Goal: Information Seeking & Learning: Learn about a topic

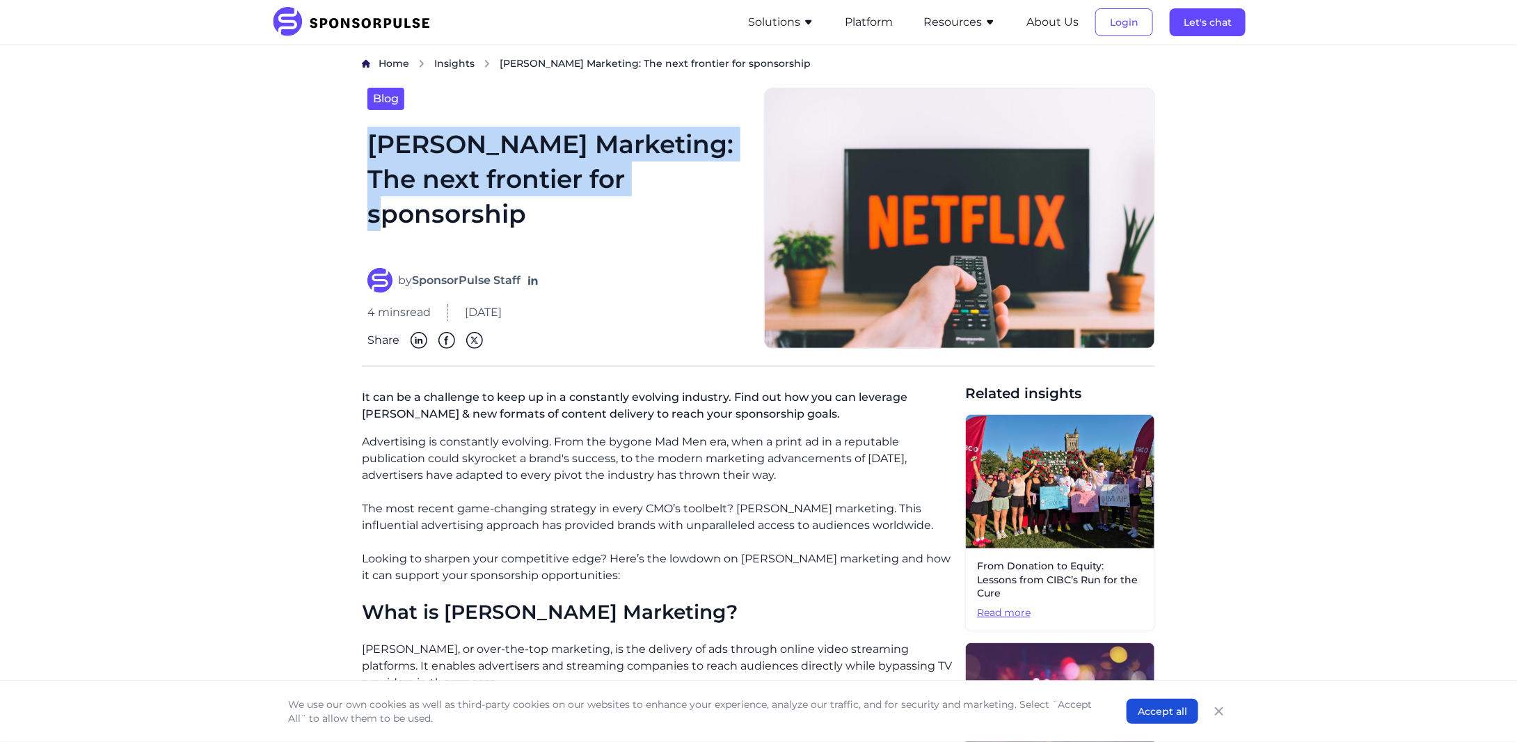
drag, startPoint x: 364, startPoint y: 148, endPoint x: 688, endPoint y: 184, distance: 325.8
click at [688, 184] on div "Blog [PERSON_NAME] Marketing: The next frontier for sponsorship by SponsorPulse…" at bounding box center [557, 218] width 391 height 261
copy h1 "[PERSON_NAME] Marketing: The next frontier for sponsorship"
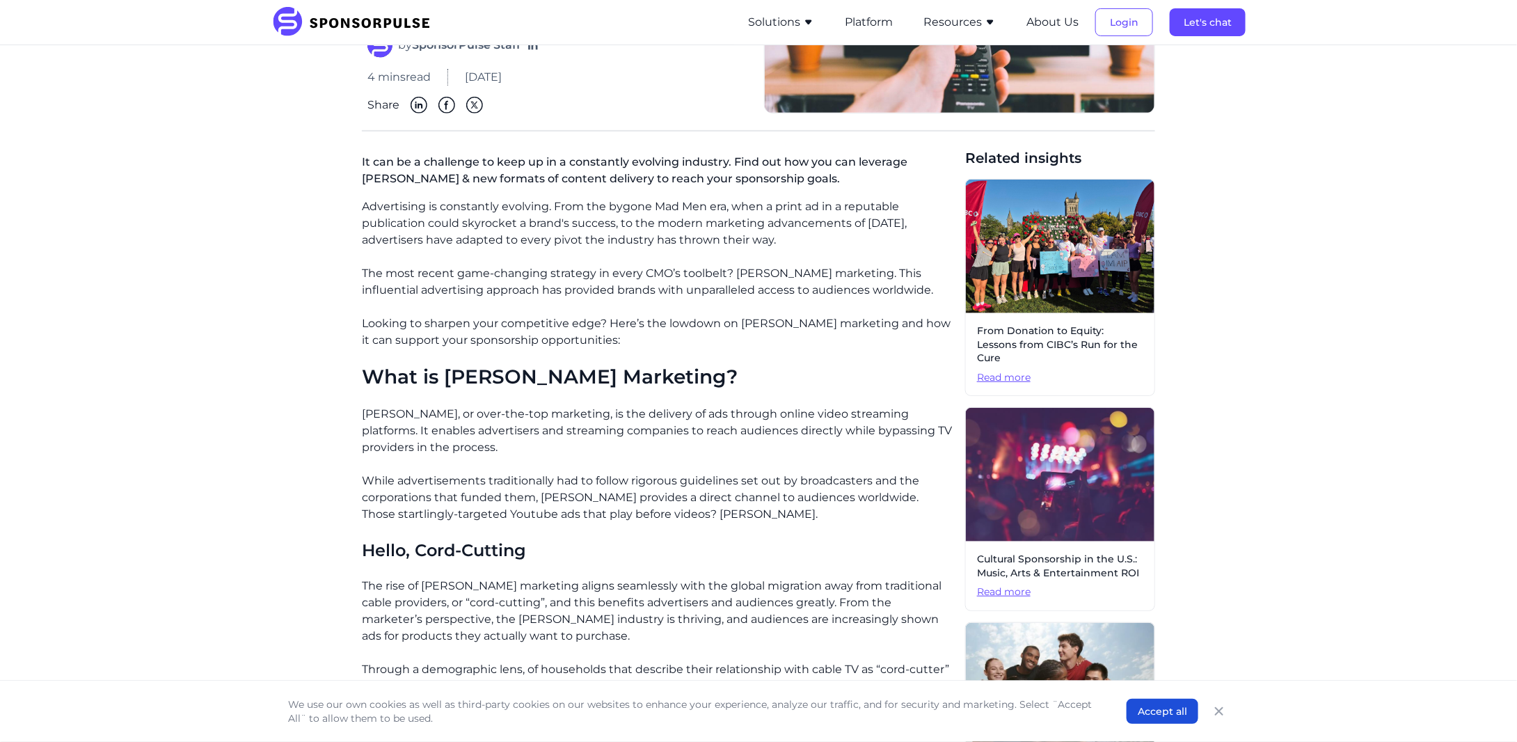
scroll to position [278, 0]
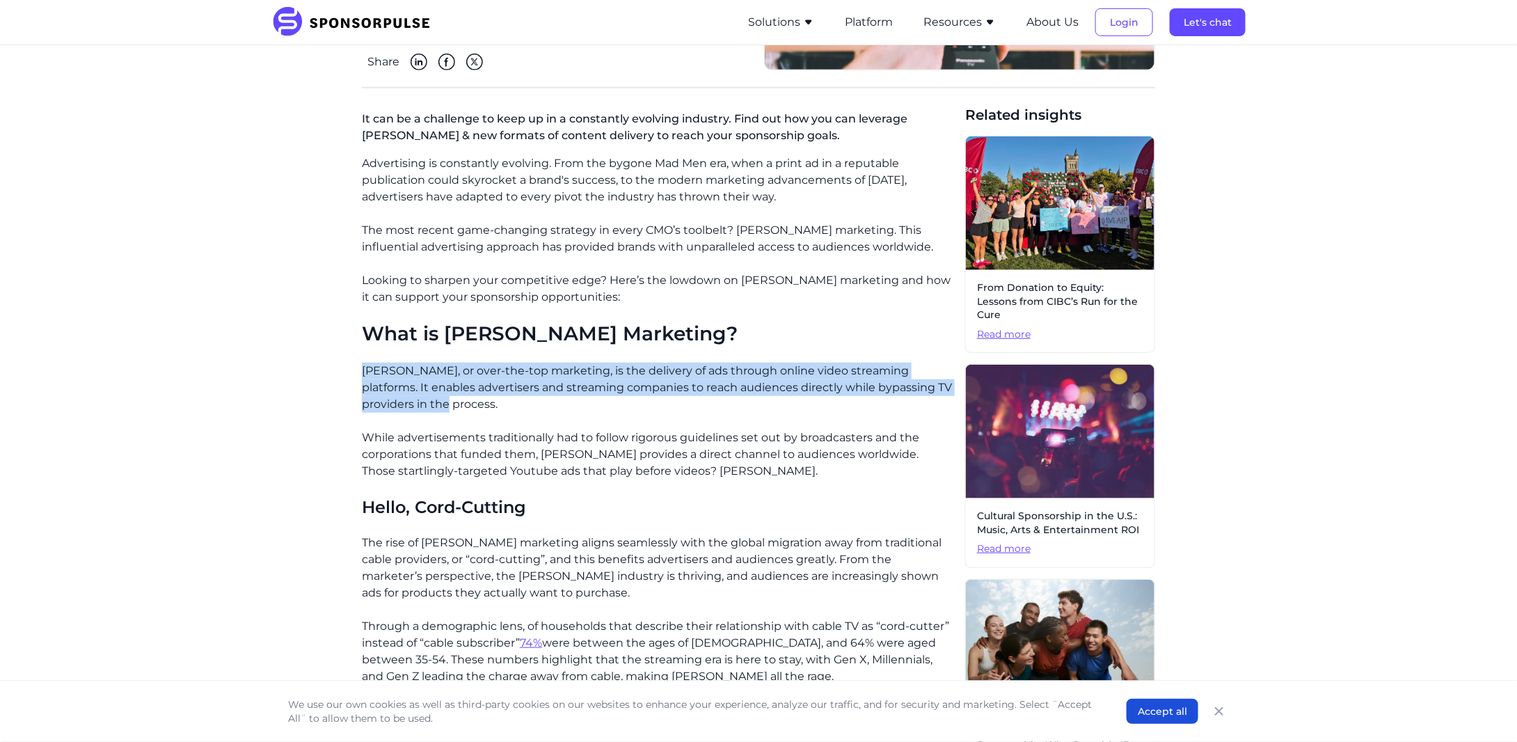
drag, startPoint x: 359, startPoint y: 368, endPoint x: 557, endPoint y: 412, distance: 202.6
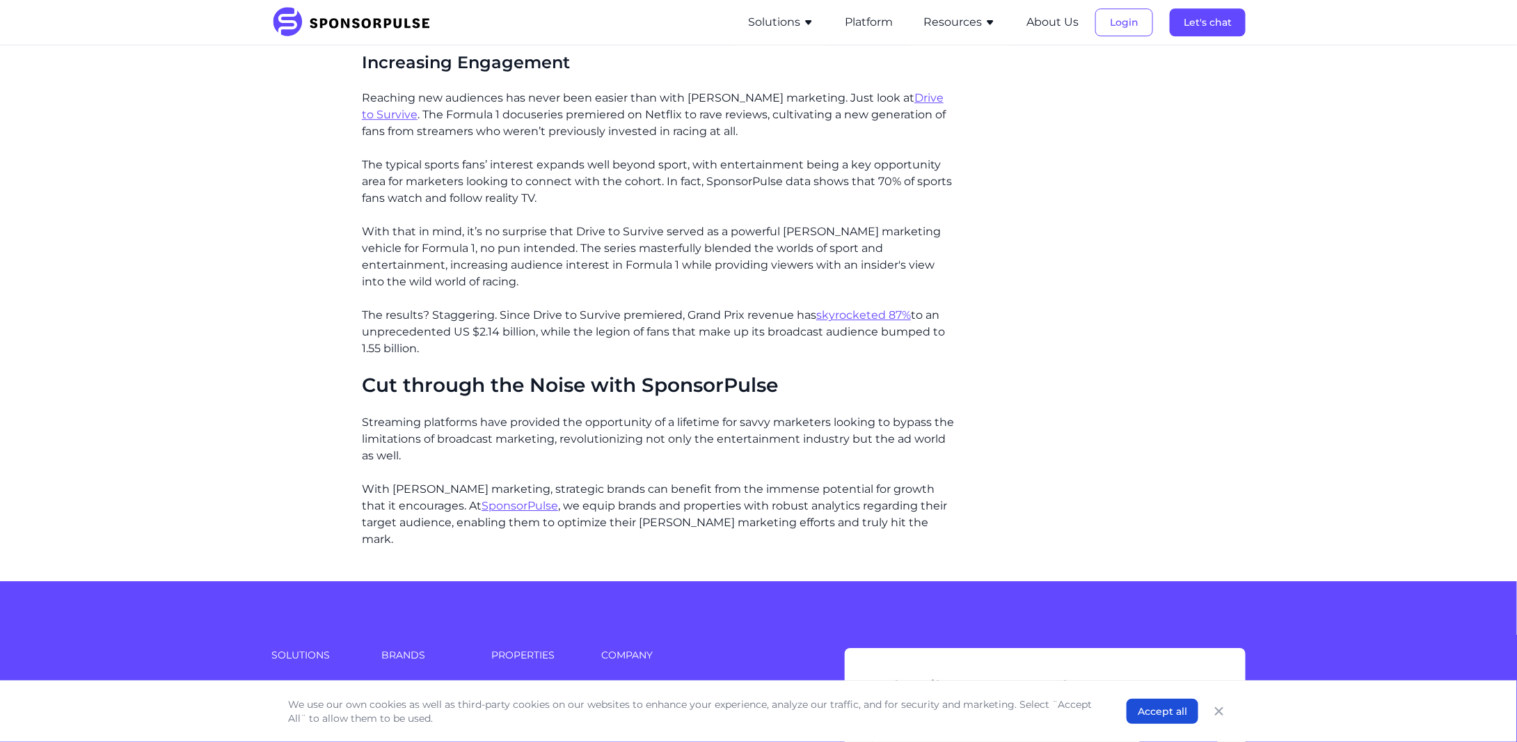
scroll to position [2042, 0]
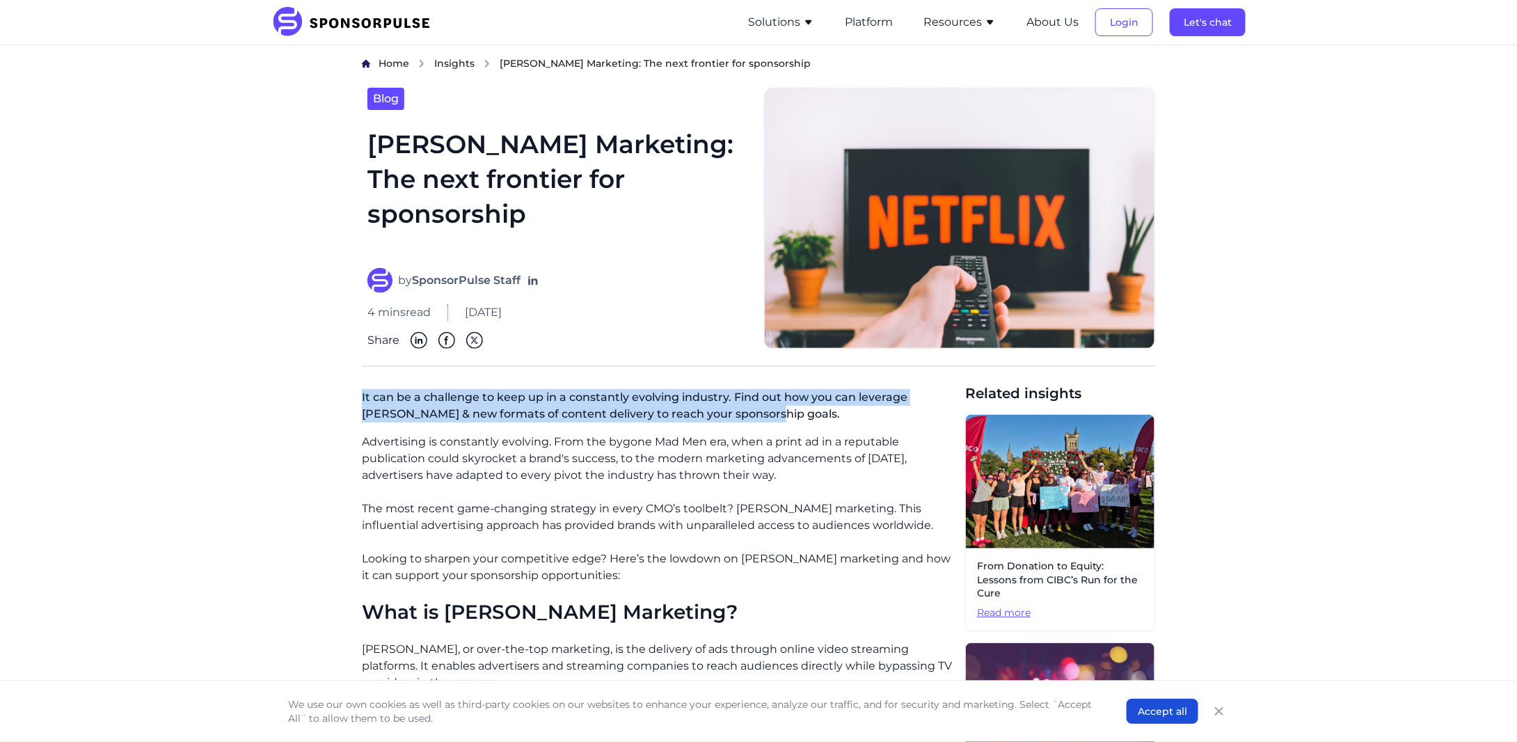
drag, startPoint x: 362, startPoint y: 401, endPoint x: 750, endPoint y: 409, distance: 387.8
click at [750, 409] on p "It can be a challenge to keep up in a constantly evolving industry. Find out ho…" at bounding box center [658, 409] width 592 height 50
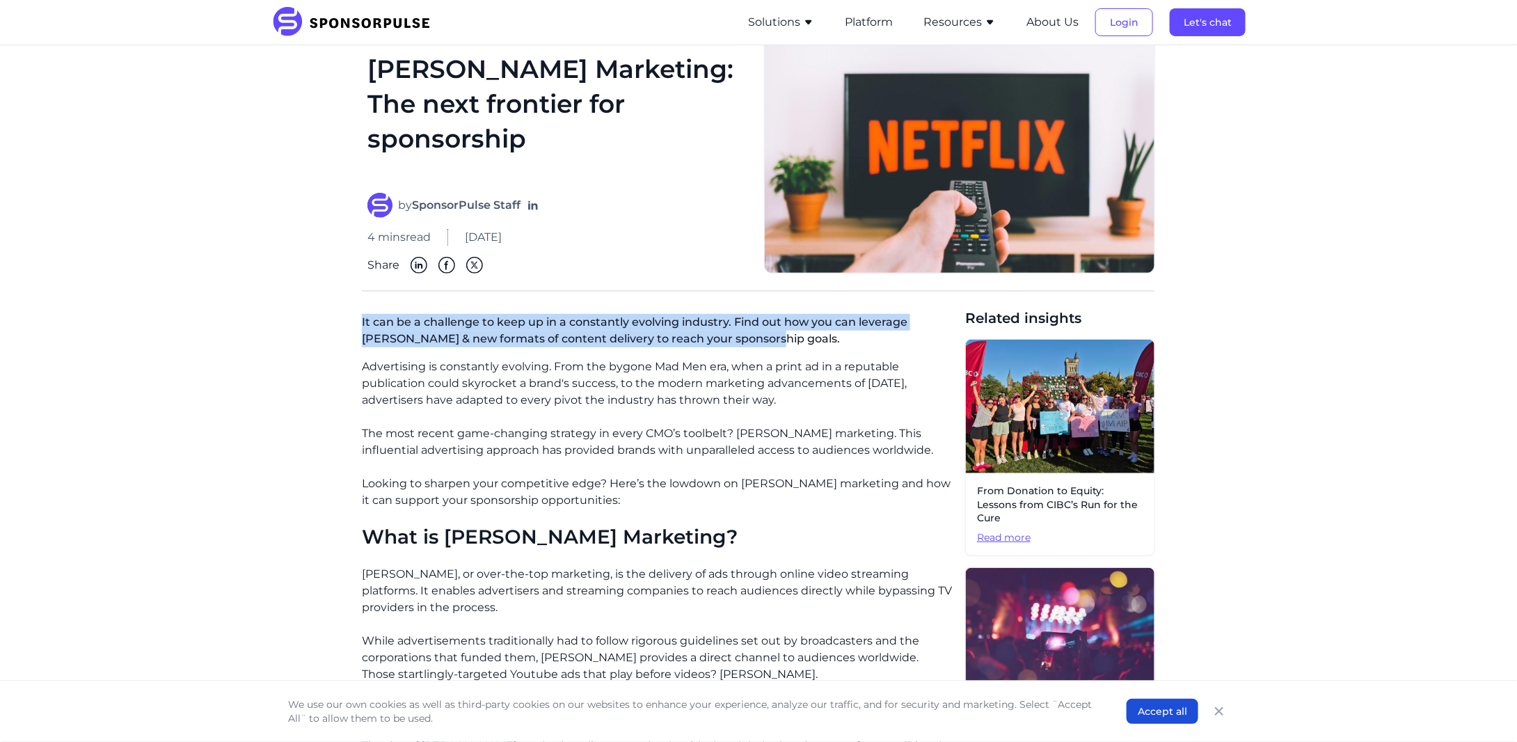
scroll to position [93, 0]
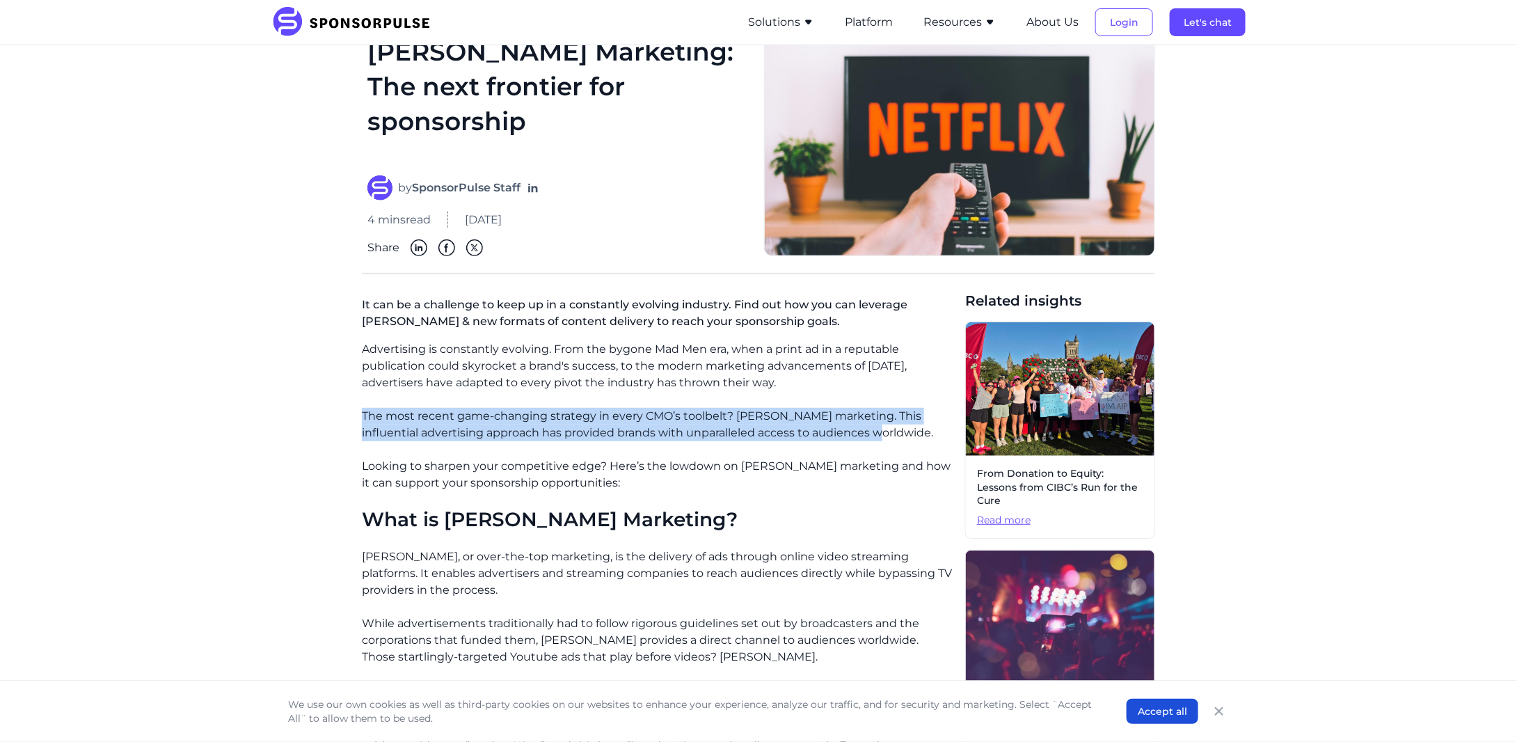
drag, startPoint x: 361, startPoint y: 416, endPoint x: 892, endPoint y: 431, distance: 531.3
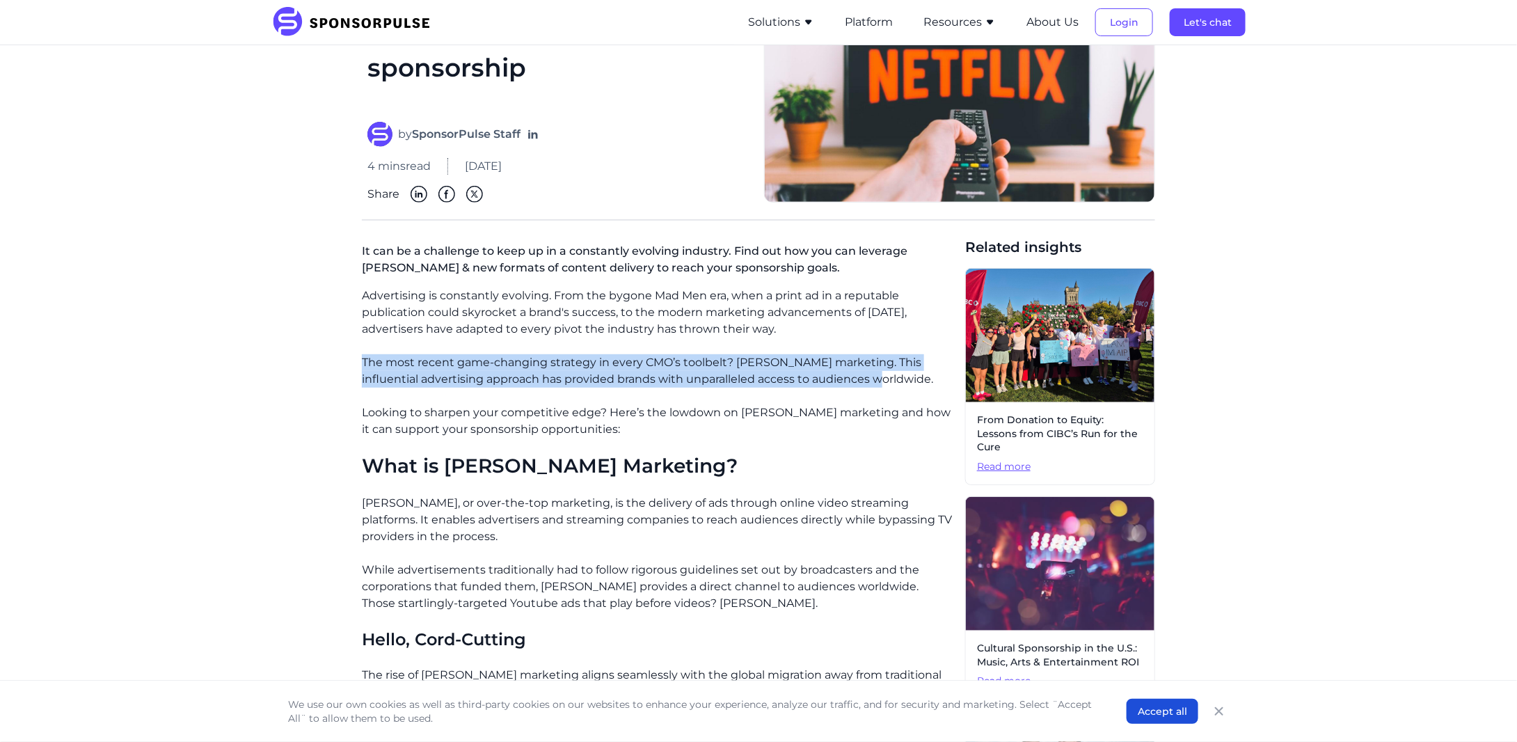
scroll to position [185, 0]
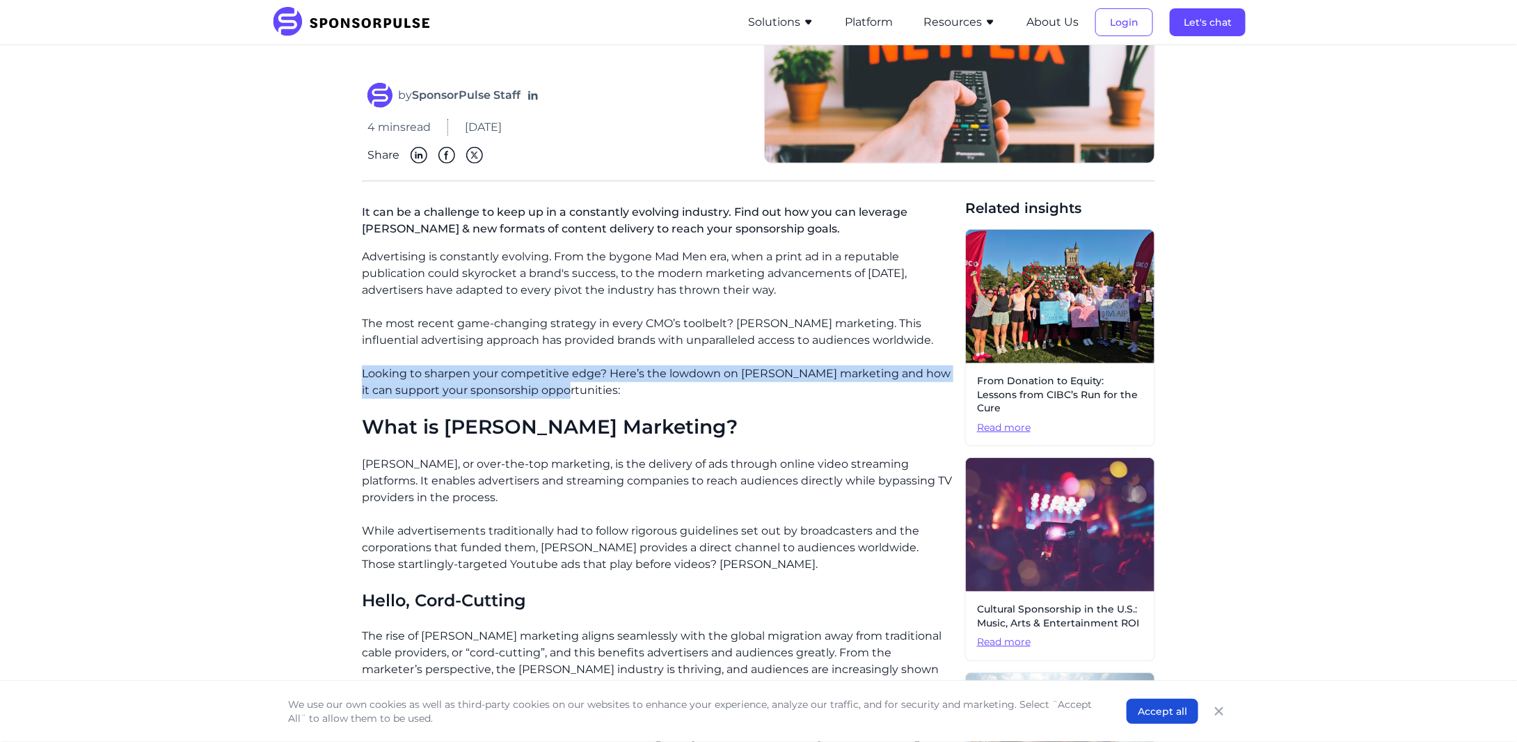
drag, startPoint x: 349, startPoint y: 379, endPoint x: 608, endPoint y: 396, distance: 260.2
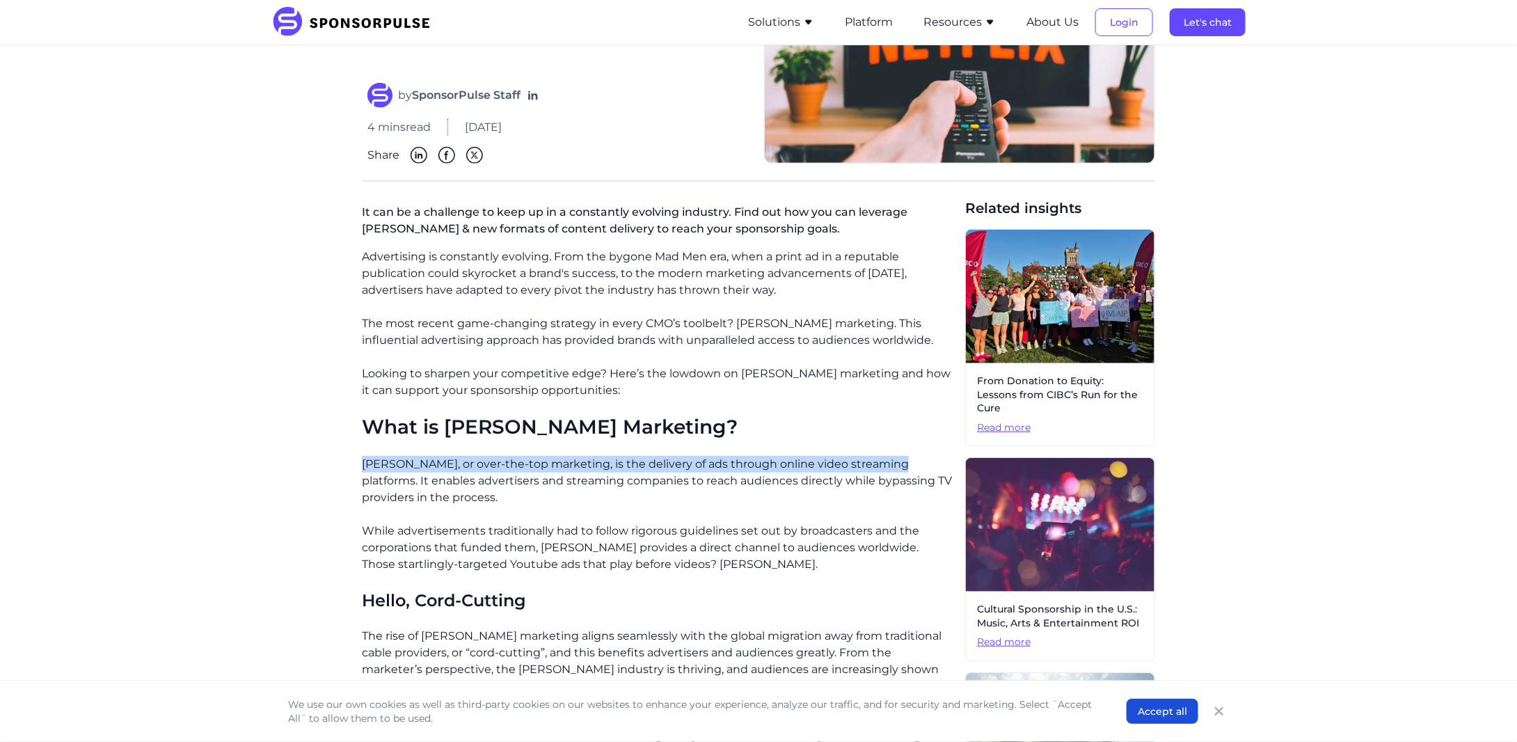
drag, startPoint x: 360, startPoint y: 461, endPoint x: 891, endPoint y: 459, distance: 531.1
copy p "[PERSON_NAME], or over-the-top marketing, is the delivery of ads through online…"
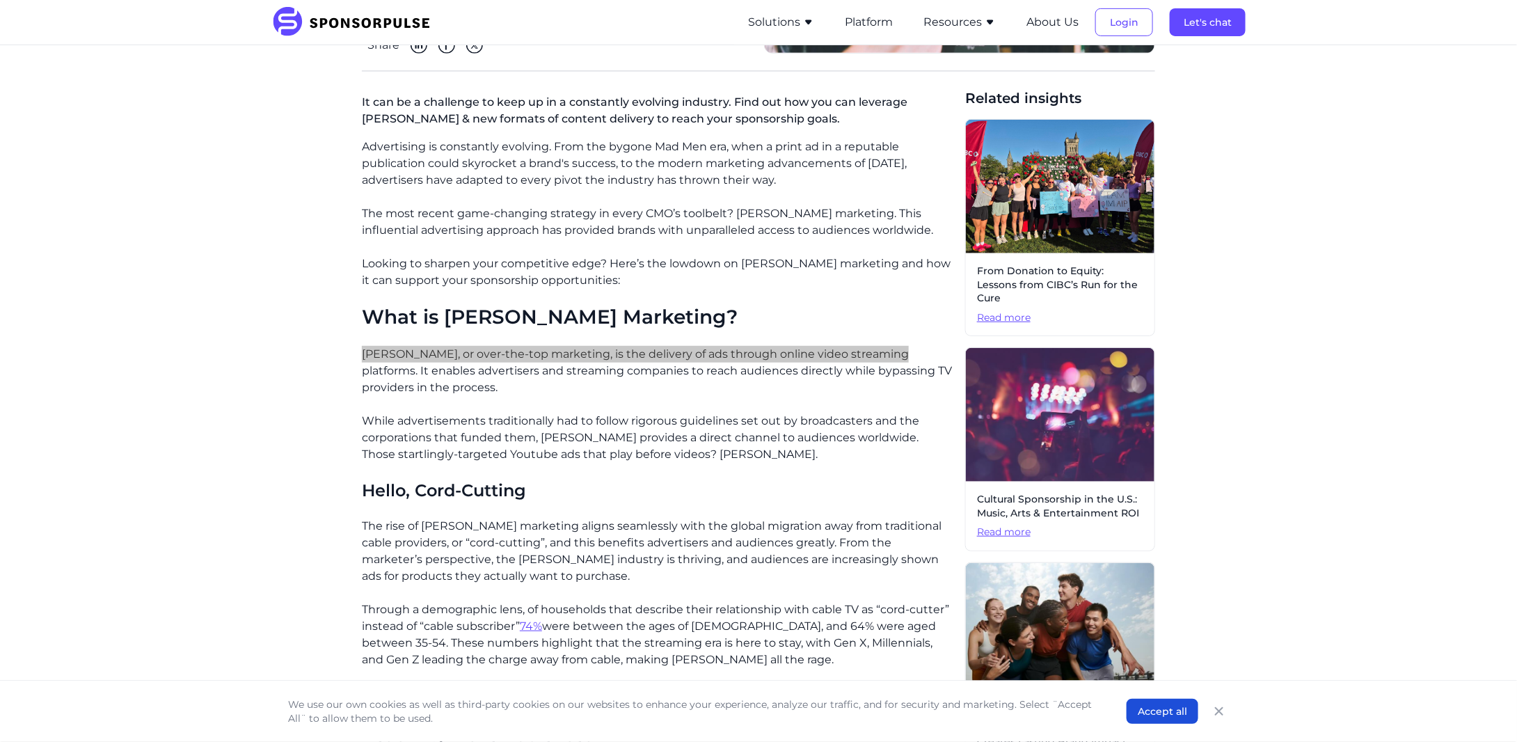
scroll to position [371, 0]
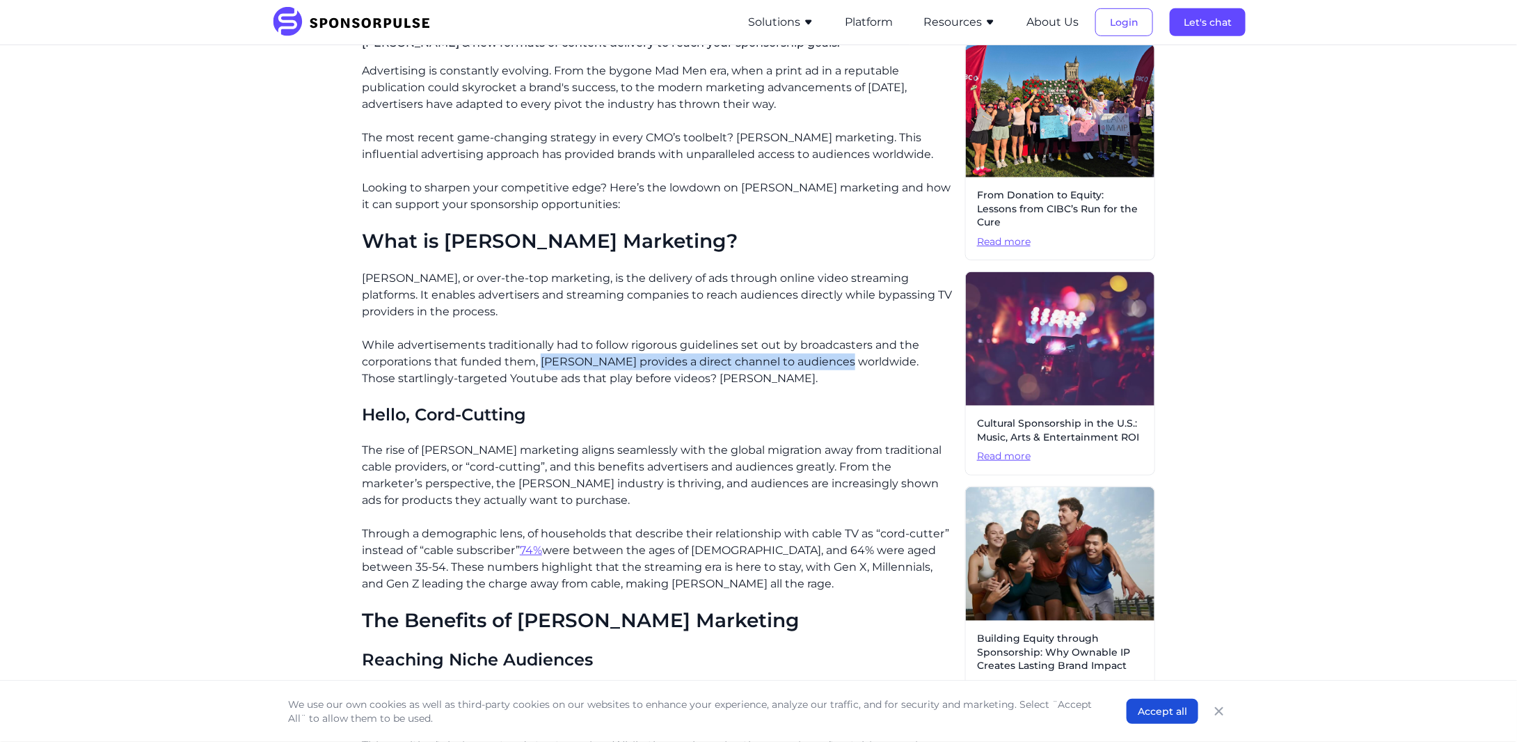
drag, startPoint x: 542, startPoint y: 360, endPoint x: 839, endPoint y: 358, distance: 297.2
click at [839, 358] on p "While advertisements traditionally had to follow rigorous guidelines set out by…" at bounding box center [658, 362] width 592 height 50
copy p "[PERSON_NAME] provides a direct channel to audiences worldwide"
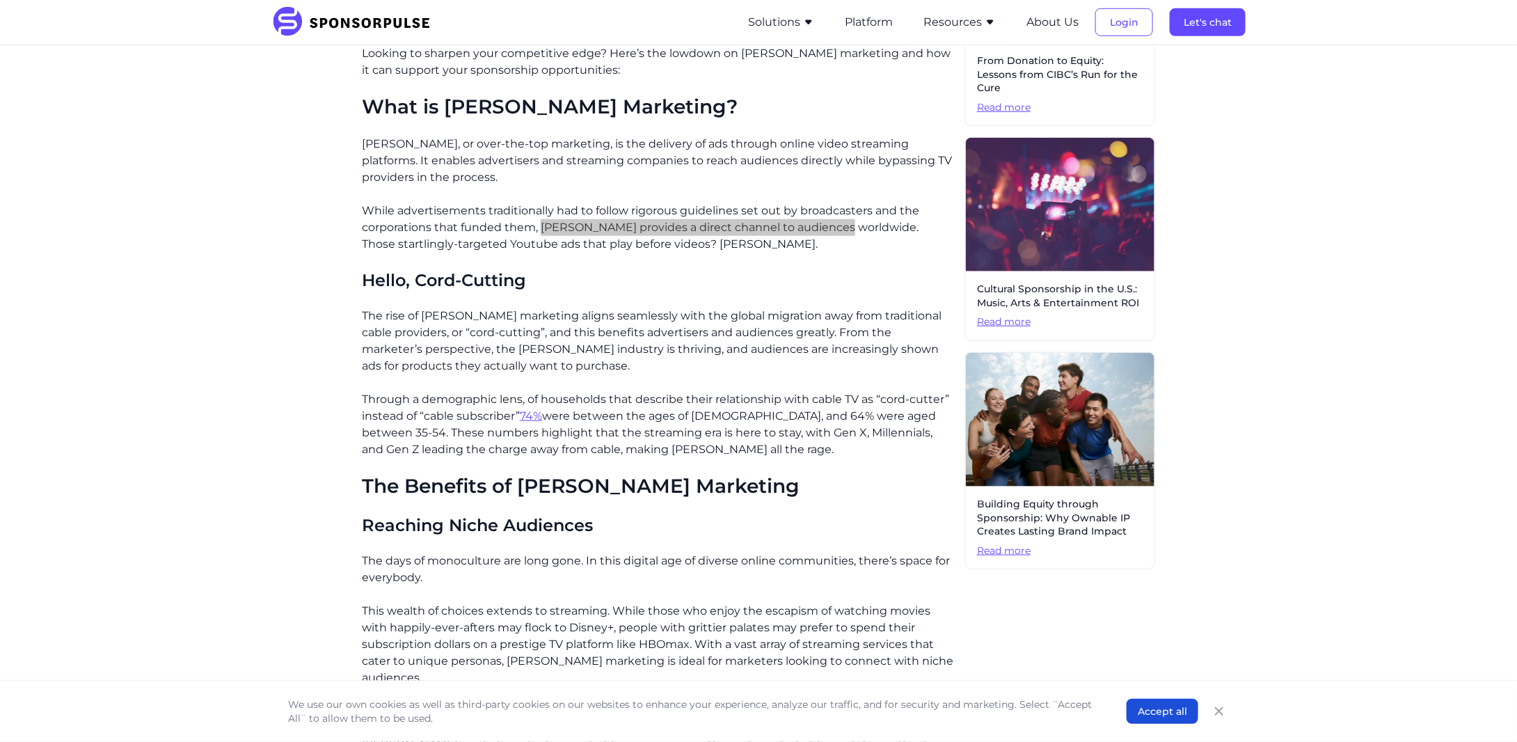
scroll to position [510, 0]
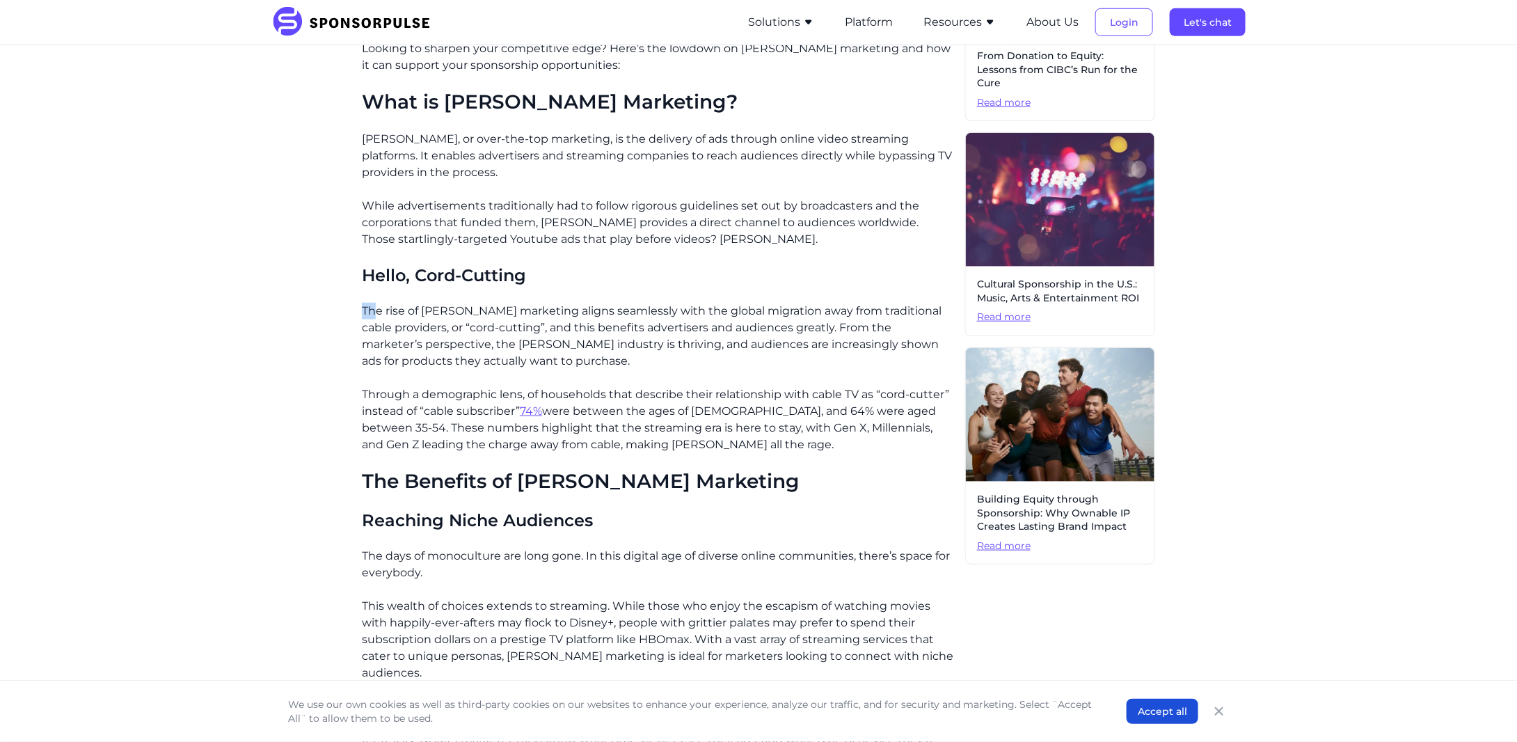
drag, startPoint x: 363, startPoint y: 305, endPoint x: 375, endPoint y: 308, distance: 13.0
click at [375, 308] on p "The rise of [PERSON_NAME] marketing aligns seamlessly with the global migration…" at bounding box center [658, 336] width 592 height 67
drag, startPoint x: 363, startPoint y: 393, endPoint x: 663, endPoint y: 392, distance: 300.0
click at [663, 392] on p "Through a demographic lens, of households that describe their relationship with…" at bounding box center [658, 419] width 592 height 67
drag, startPoint x: 610, startPoint y: 412, endPoint x: 560, endPoint y: 410, distance: 50.2
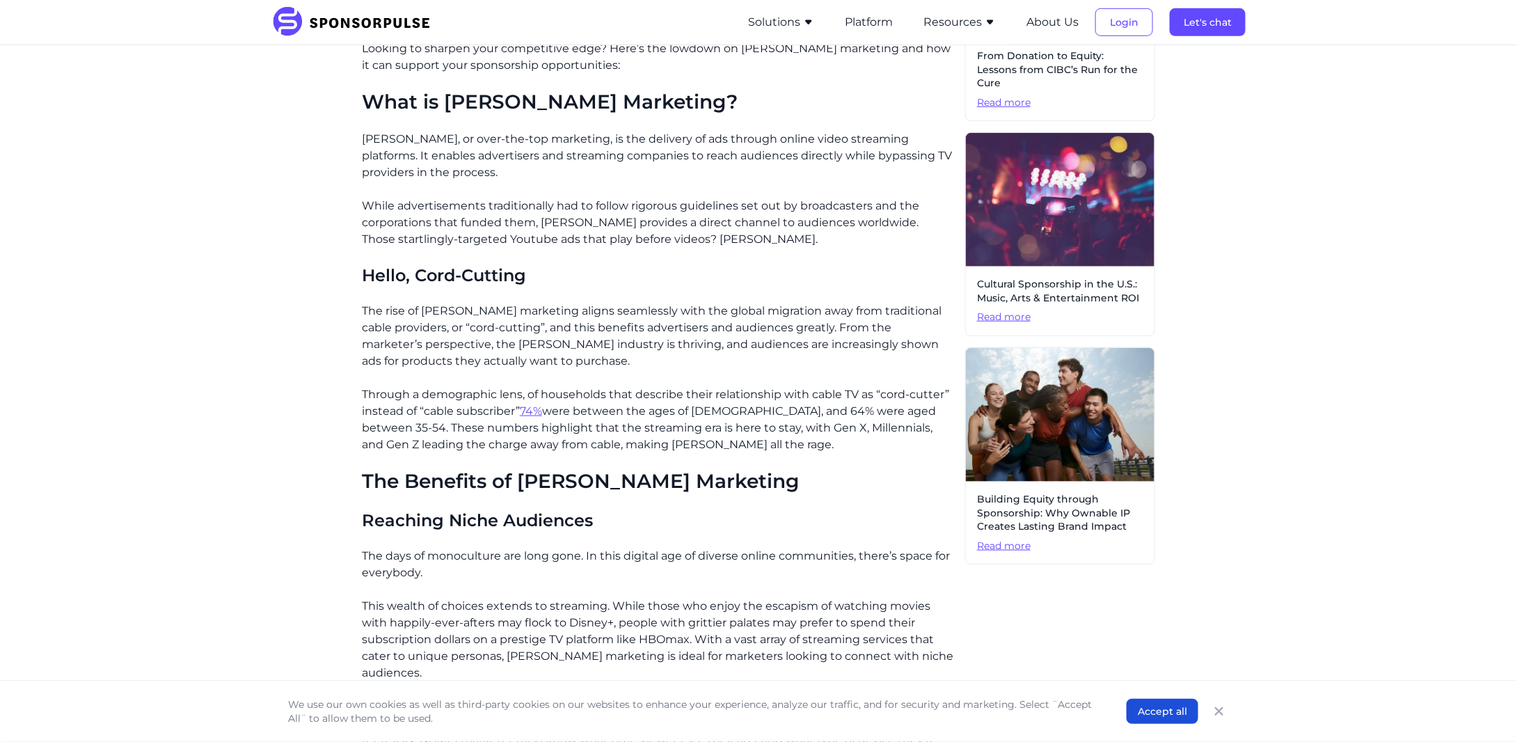
click at [606, 412] on p "Through a demographic lens, of households that describe their relationship with…" at bounding box center [658, 419] width 592 height 67
click at [634, 424] on p "Through a demographic lens, of households that describe their relationship with…" at bounding box center [658, 419] width 592 height 67
drag, startPoint x: 933, startPoint y: 411, endPoint x: 523, endPoint y: 413, distance: 410.0
click at [523, 413] on p "Through a demographic lens, of households that describe their relationship with…" at bounding box center [658, 419] width 592 height 67
copy p "74% were between the ages of [DEMOGRAPHIC_DATA], and 64% were aged between 35-5…"
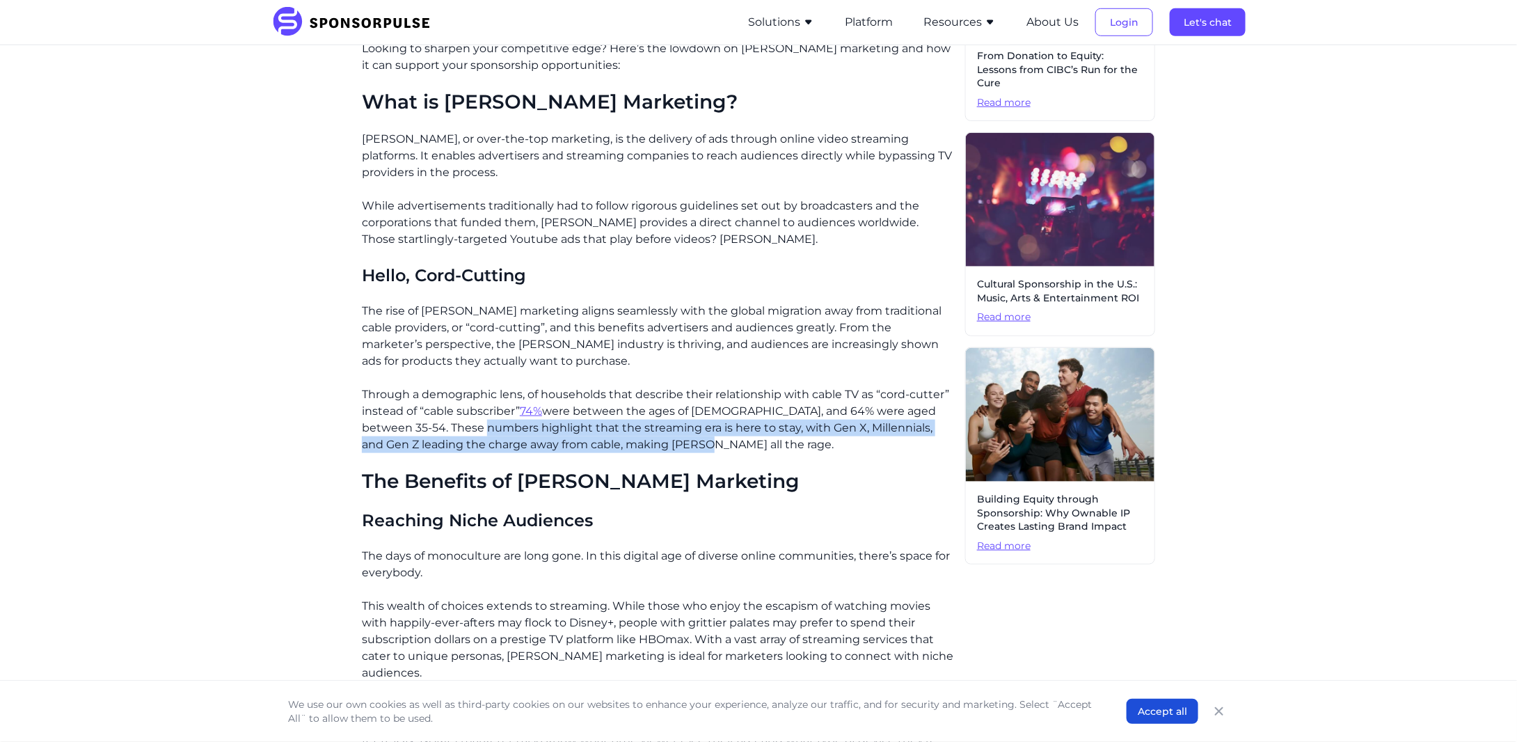
drag, startPoint x: 479, startPoint y: 431, endPoint x: 686, endPoint y: 434, distance: 206.8
click at [686, 434] on p "Through a demographic lens, of households that describe their relationship with…" at bounding box center [658, 419] width 592 height 67
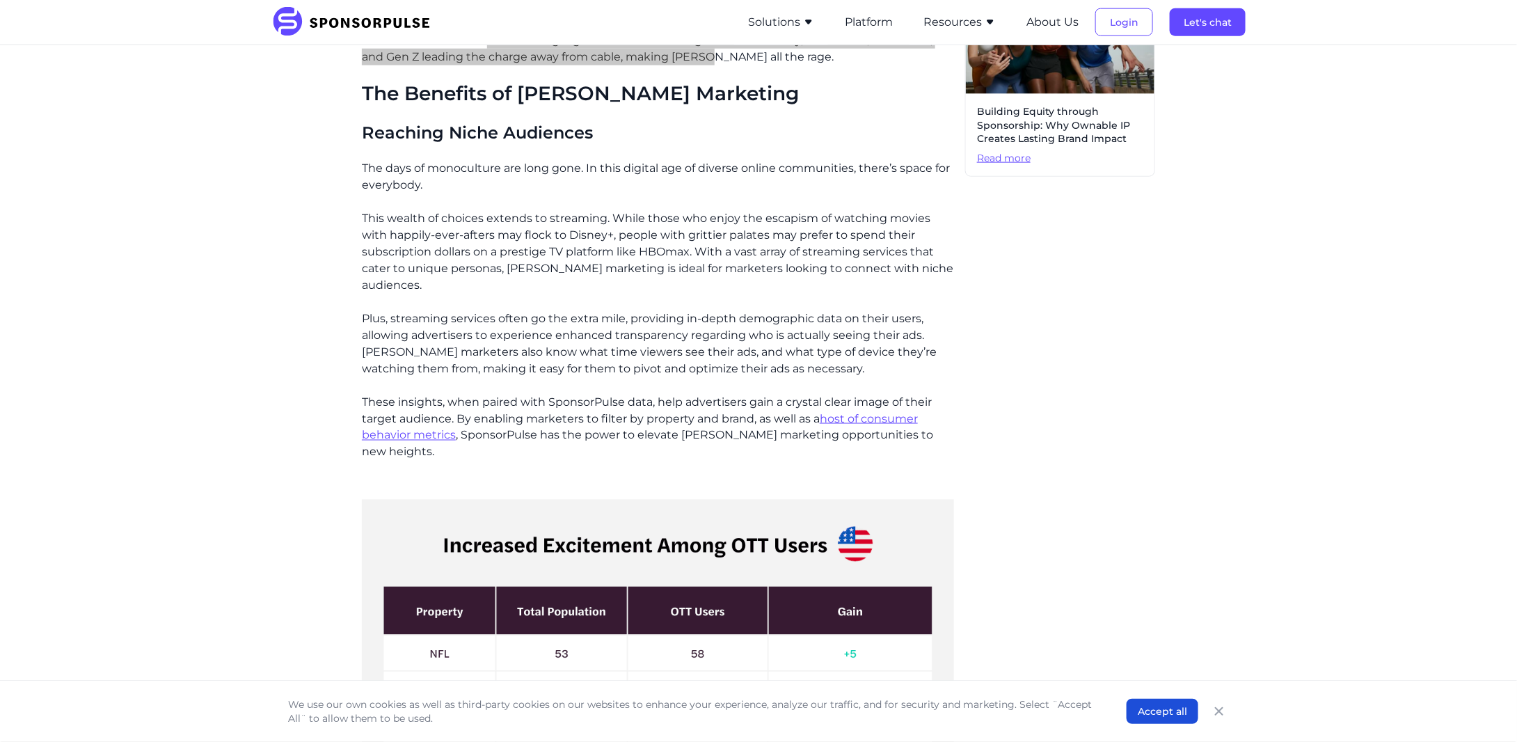
scroll to position [742, 0]
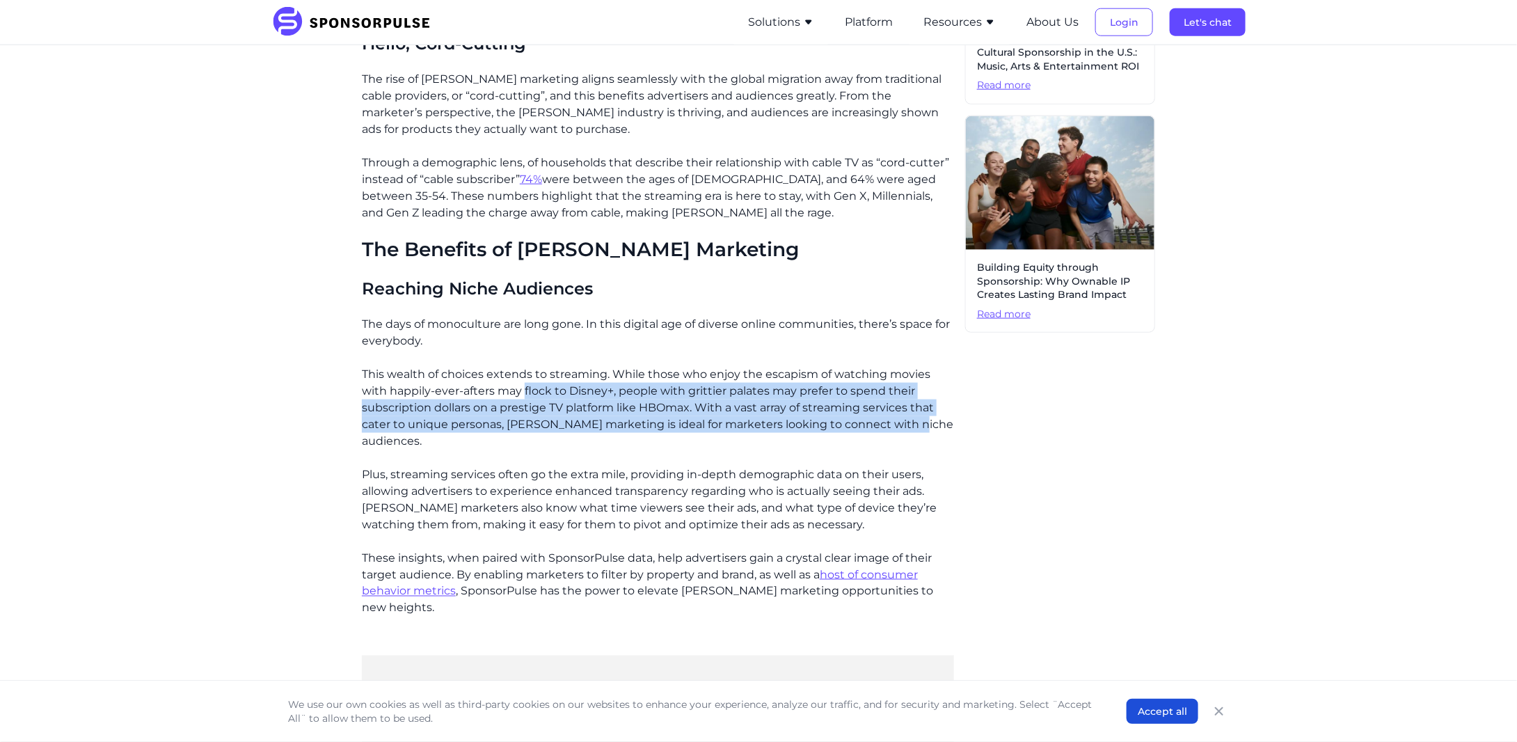
drag, startPoint x: 497, startPoint y: 396, endPoint x: 913, endPoint y: 424, distance: 416.5
click at [913, 424] on p "This wealth of choices extends to streaming. While those who enjoy the escapism…" at bounding box center [658, 408] width 592 height 84
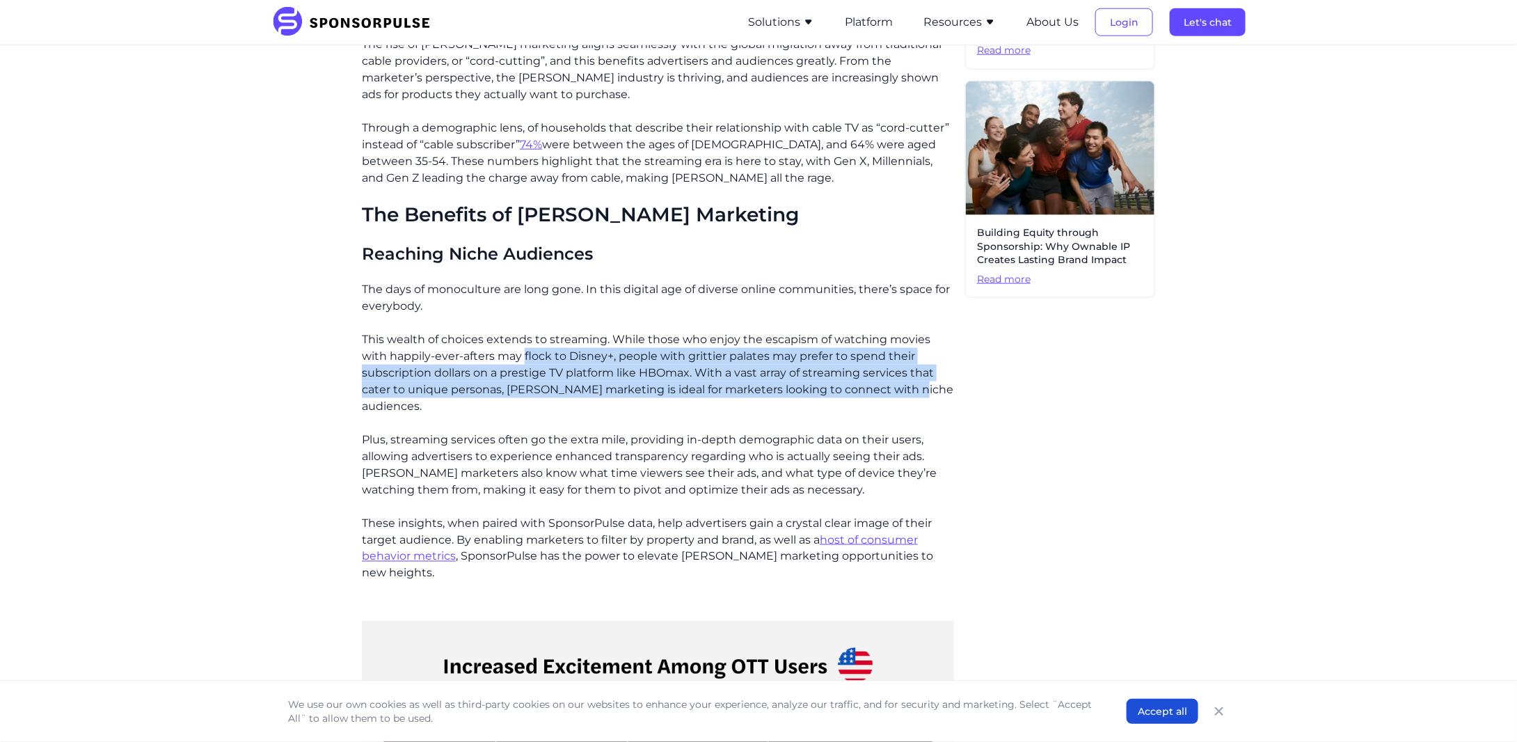
scroll to position [835, 0]
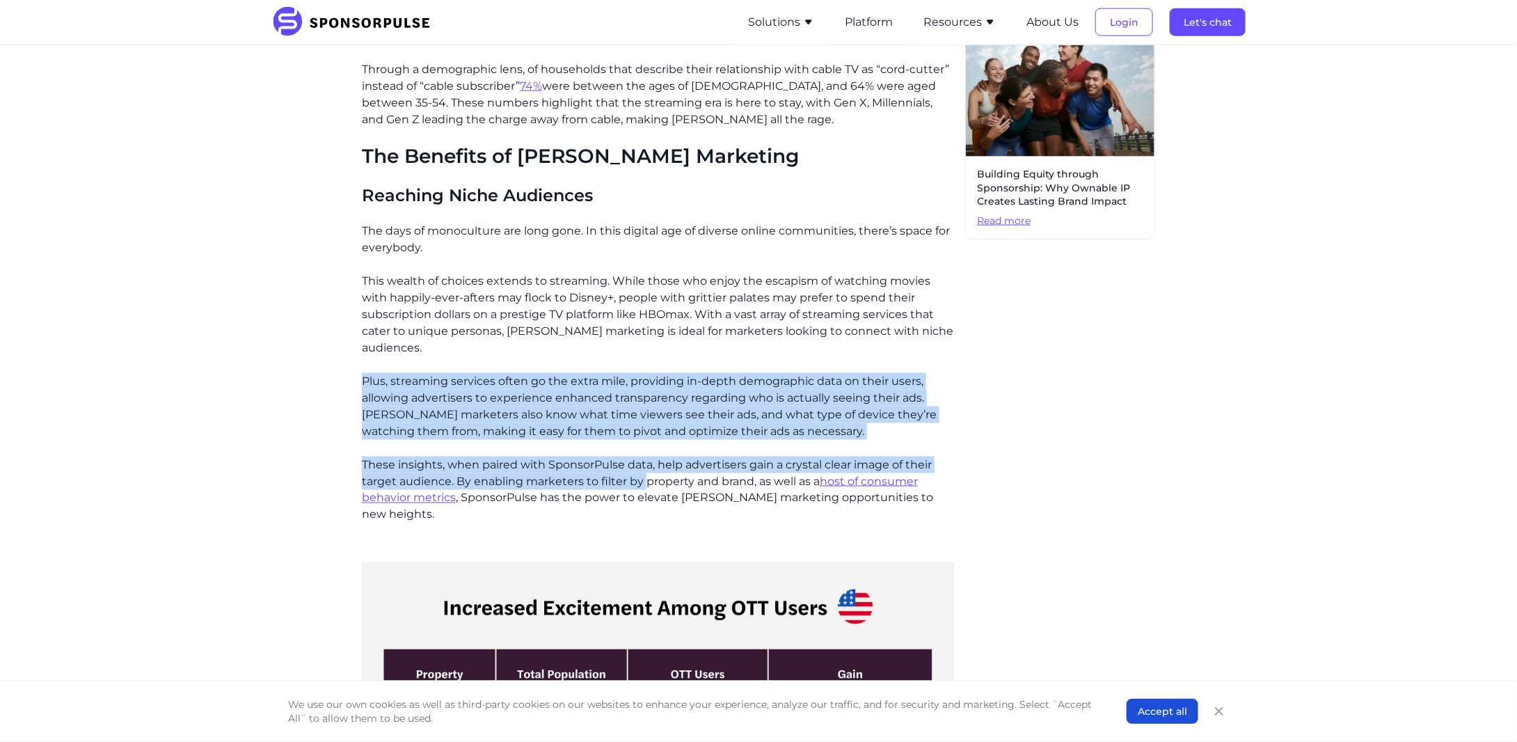
drag, startPoint x: 365, startPoint y: 361, endPoint x: 646, endPoint y: 459, distance: 297.8
click at [646, 459] on div "Advertising is constantly evolving. From the bygone Mad Men era, when a print a…" at bounding box center [658, 664] width 592 height 2133
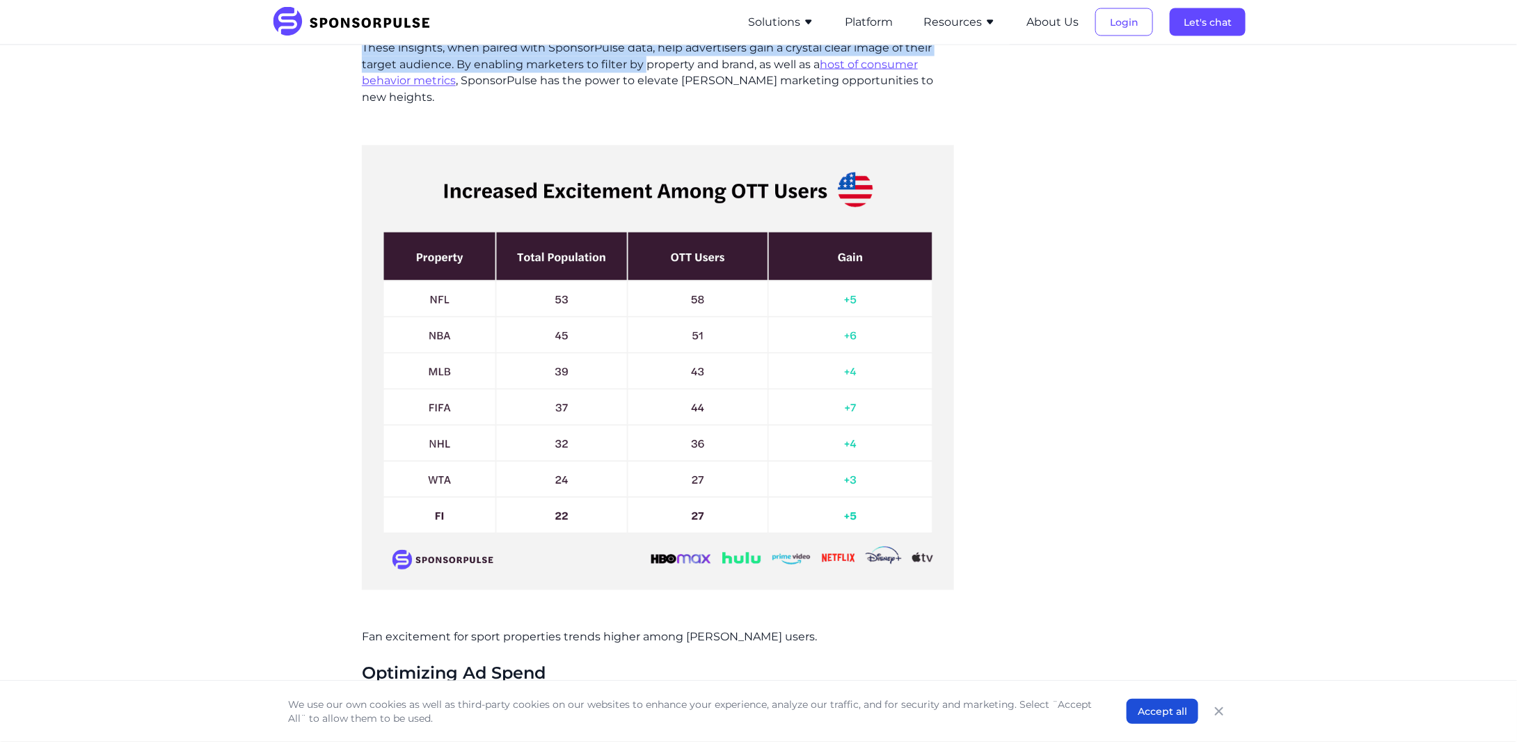
scroll to position [1253, 0]
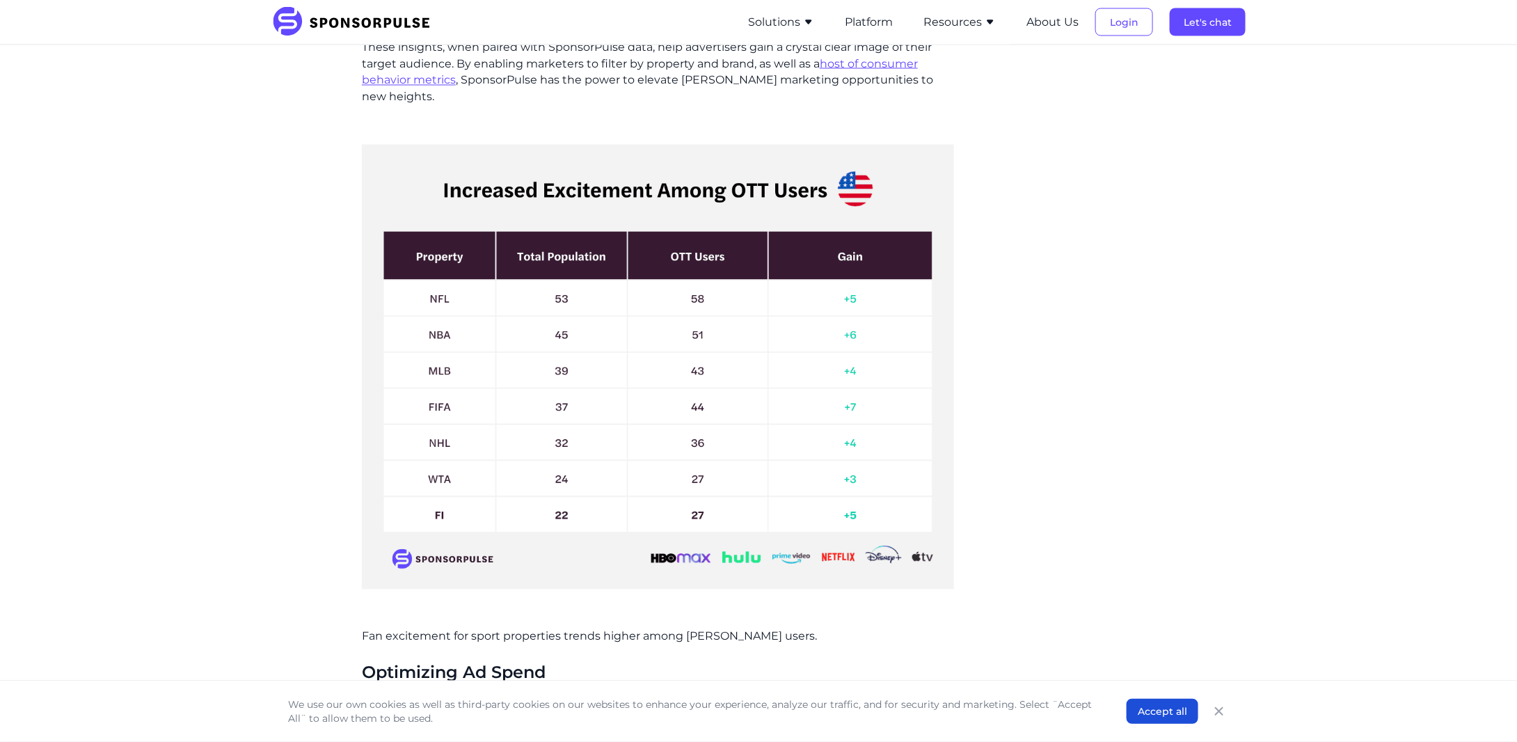
click at [360, 606] on div "Home Insights [PERSON_NAME] Marketing: The next frontier for sponsorship Blog […" at bounding box center [759, 69] width 952 height 2532
click at [368, 629] on p "Fan excitement for sport properties trends higher among [PERSON_NAME] users." at bounding box center [658, 637] width 592 height 17
drag, startPoint x: 354, startPoint y: 597, endPoint x: 848, endPoint y: 615, distance: 493.8
click at [848, 615] on div "Home Insights [PERSON_NAME] Marketing: The next frontier for sponsorship Blog […" at bounding box center [759, 69] width 952 height 2532
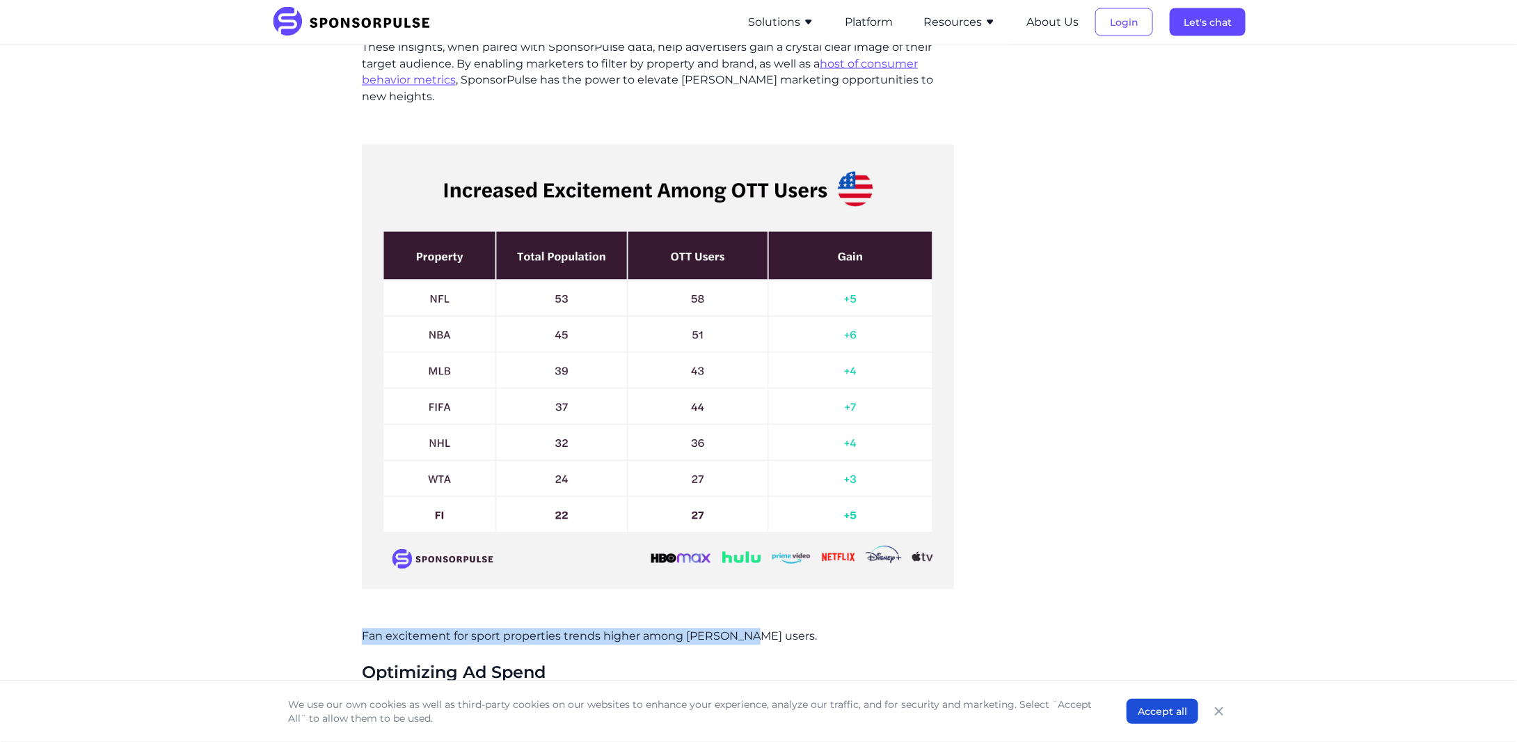
click at [352, 602] on div "Home Insights [PERSON_NAME] Marketing: The next frontier for sponsorship Blog […" at bounding box center [759, 69] width 952 height 2532
click at [365, 610] on div "Advertising is constantly evolving. From the bygone Mad Men era, when a print a…" at bounding box center [658, 247] width 592 height 2133
drag, startPoint x: 362, startPoint y: 608, endPoint x: 755, endPoint y: 601, distance: 392.6
click at [755, 629] on p "Fan excitement for sport properties trends higher among [PERSON_NAME] users." at bounding box center [658, 637] width 592 height 17
copy p "Fan excitement for sport properties trends higher among [PERSON_NAME] users."
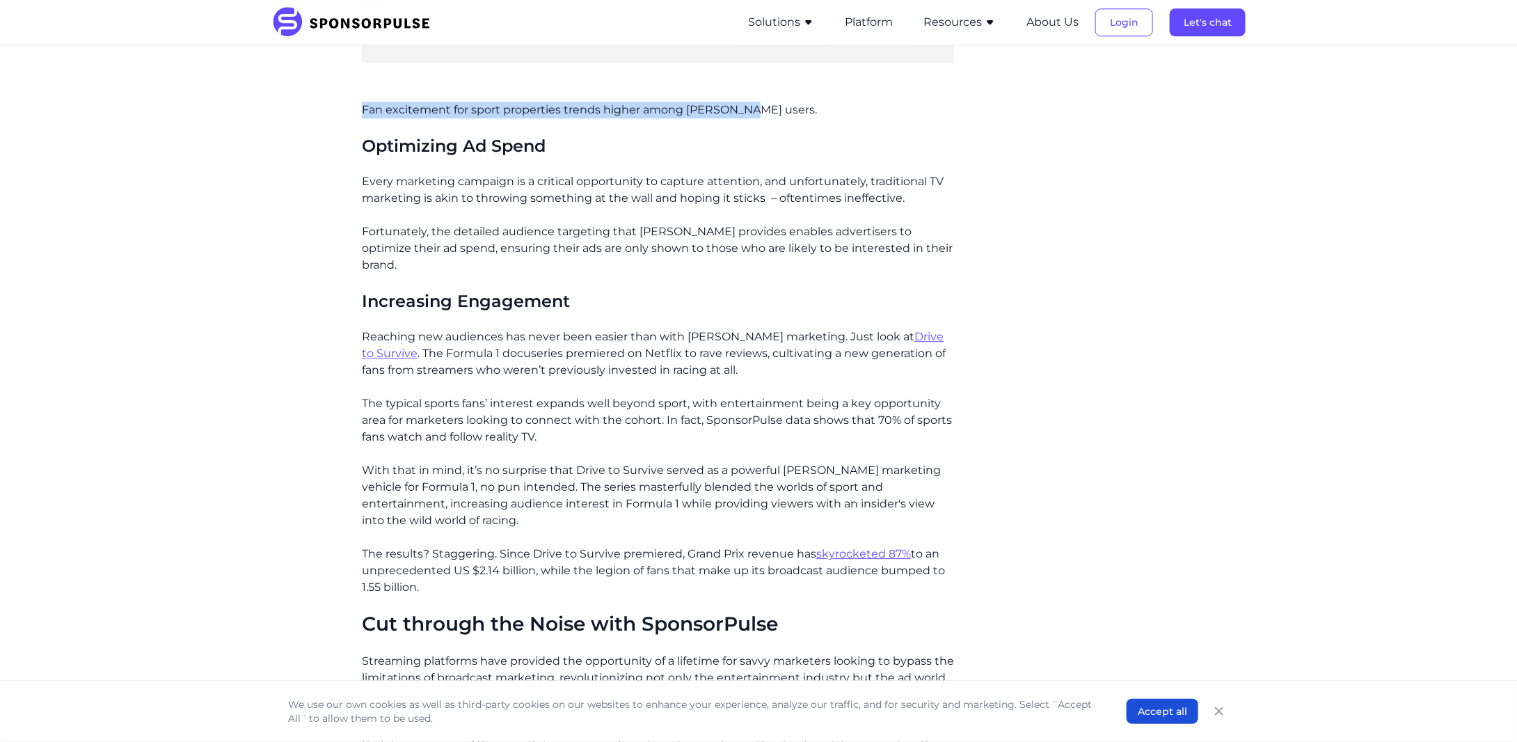
scroll to position [1763, 0]
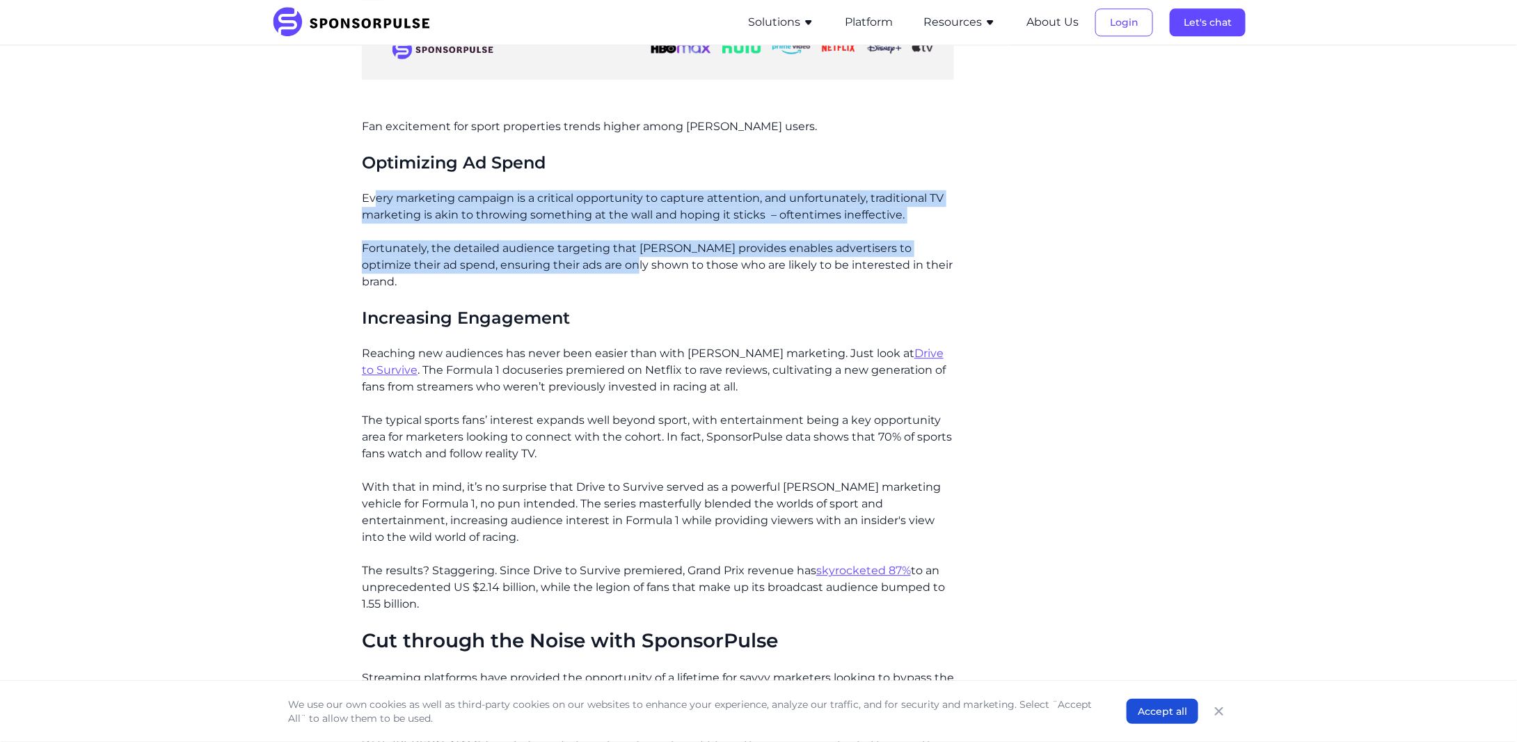
drag, startPoint x: 372, startPoint y: 164, endPoint x: 598, endPoint y: 231, distance: 235.4
drag, startPoint x: 358, startPoint y: 304, endPoint x: 796, endPoint y: 328, distance: 438.5
drag, startPoint x: 360, startPoint y: 373, endPoint x: 652, endPoint y: 413, distance: 294.4
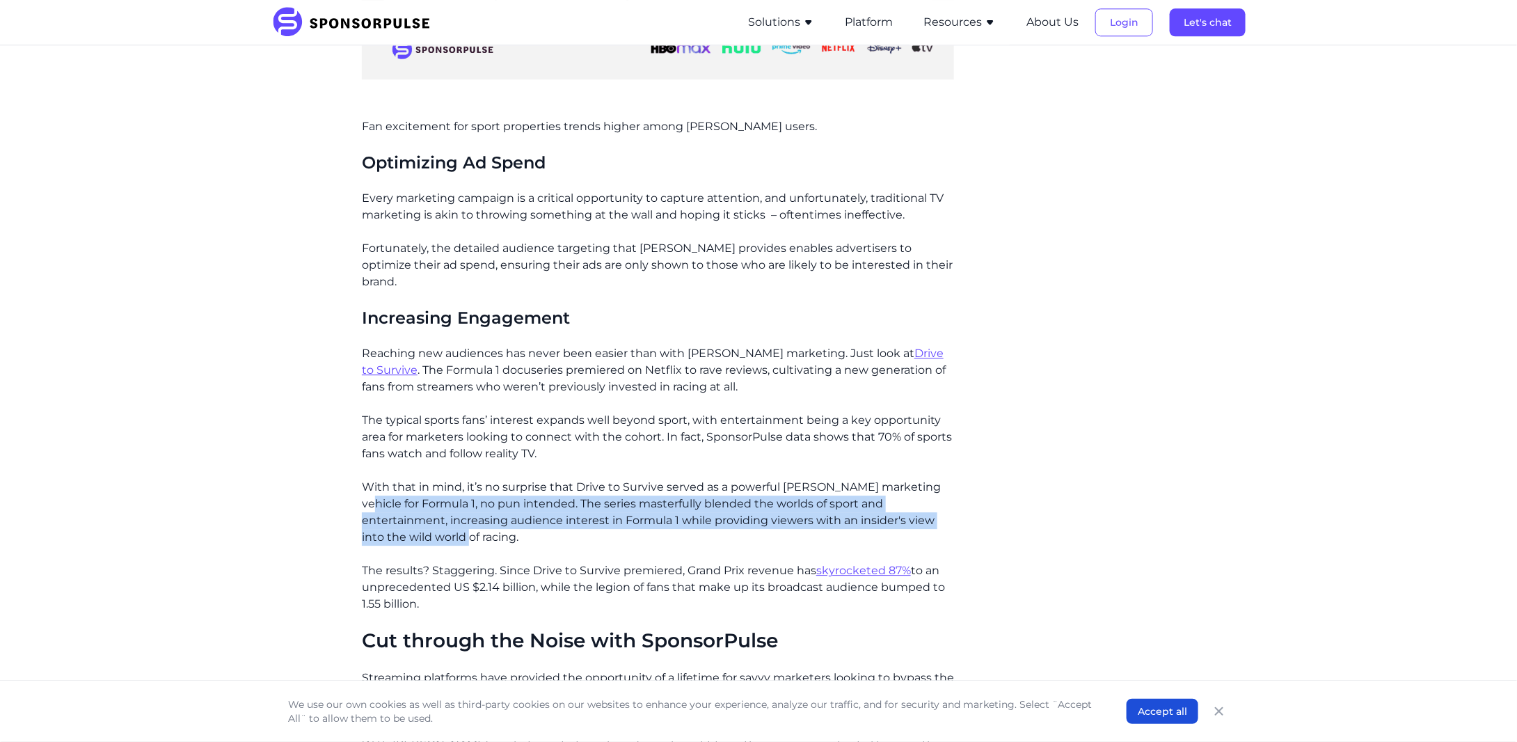
drag, startPoint x: 365, startPoint y: 445, endPoint x: 599, endPoint y: 488, distance: 237.8
click at [599, 488] on p "With that in mind, it’s no surprise that Drive to Survive served as a powerful …" at bounding box center [658, 512] width 592 height 67
click at [600, 489] on p "With that in mind, it’s no surprise that Drive to Survive served as a powerful …" at bounding box center [658, 512] width 592 height 67
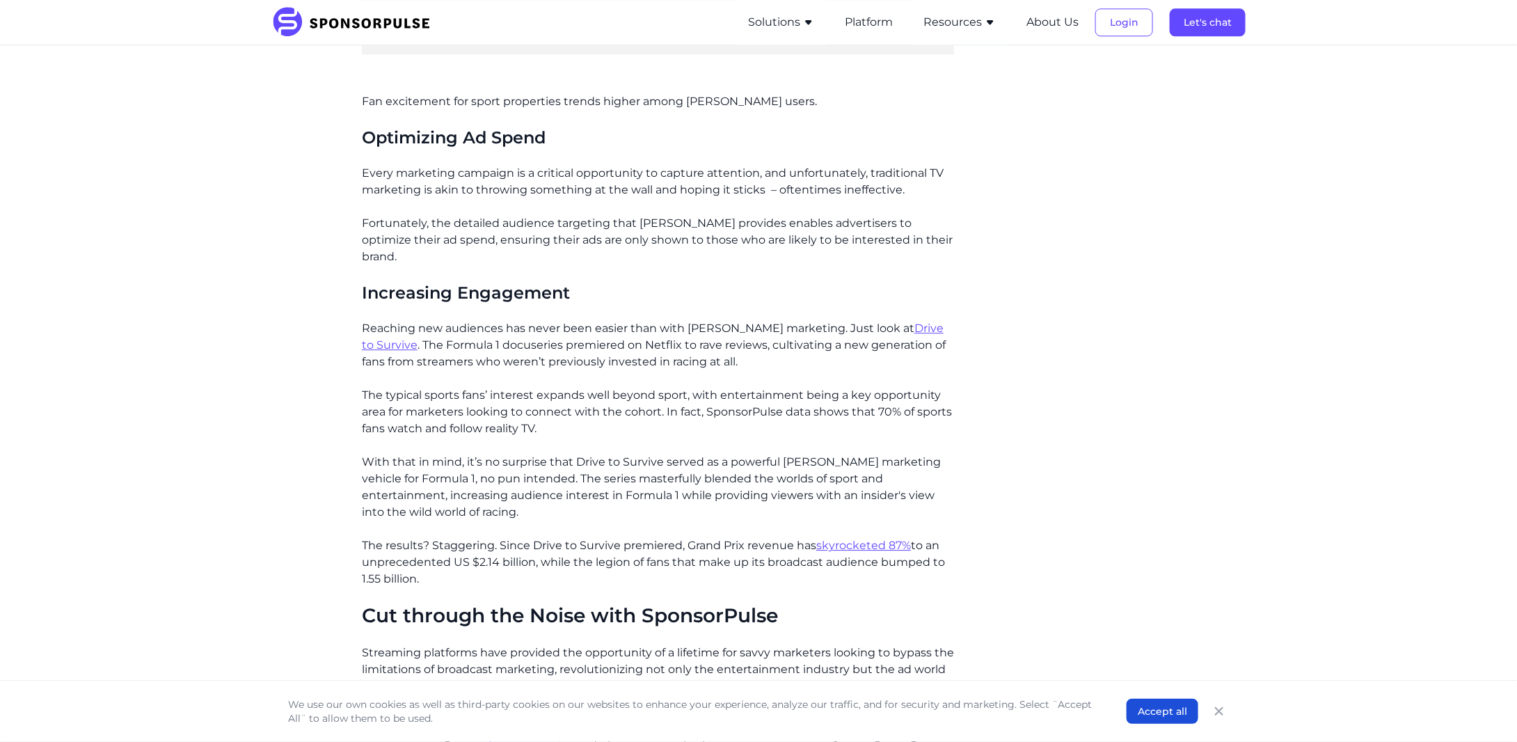
scroll to position [1810, 0]
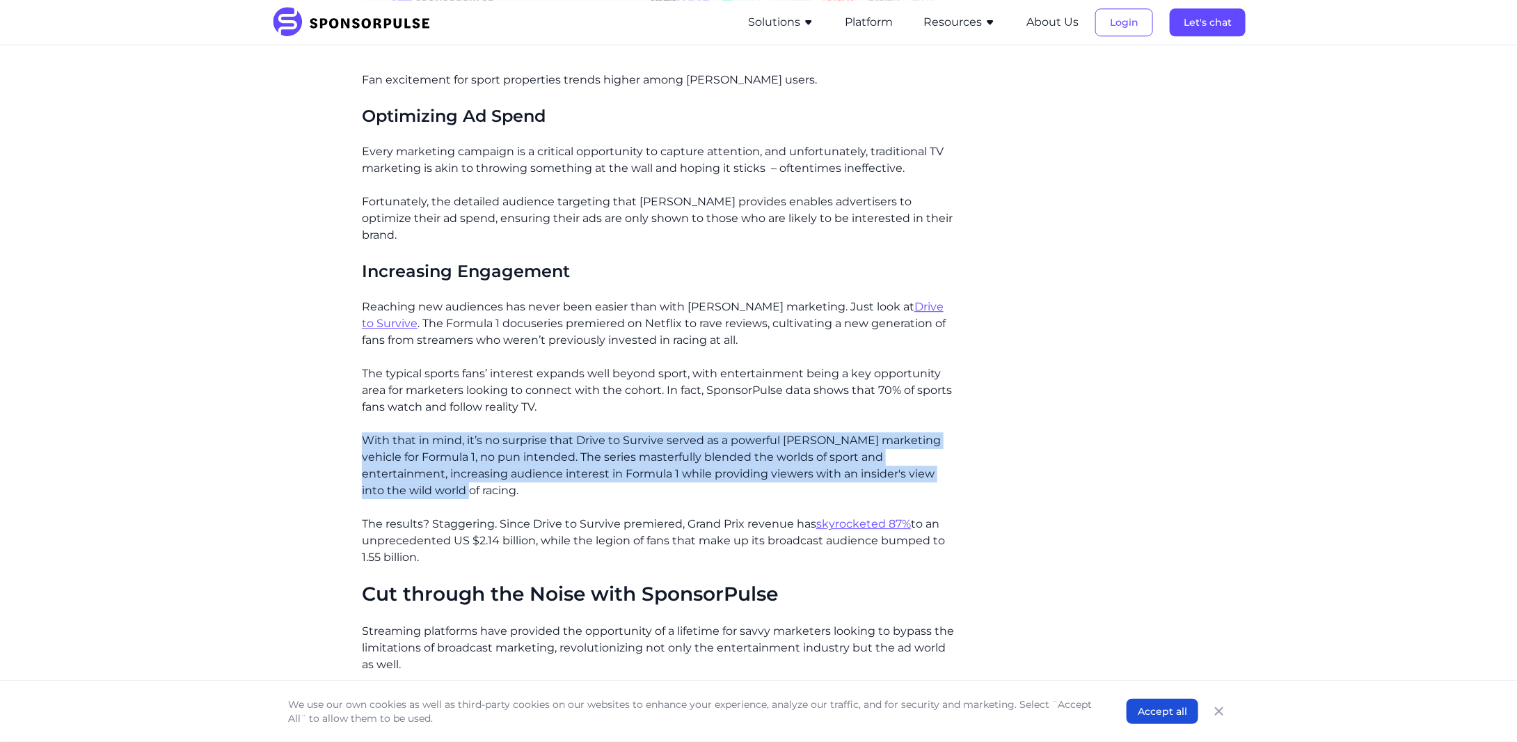
drag, startPoint x: 348, startPoint y: 393, endPoint x: 535, endPoint y: 437, distance: 191.6
click at [535, 437] on p "With that in mind, it’s no surprise that Drive to Survive served as a powerful …" at bounding box center [658, 465] width 592 height 67
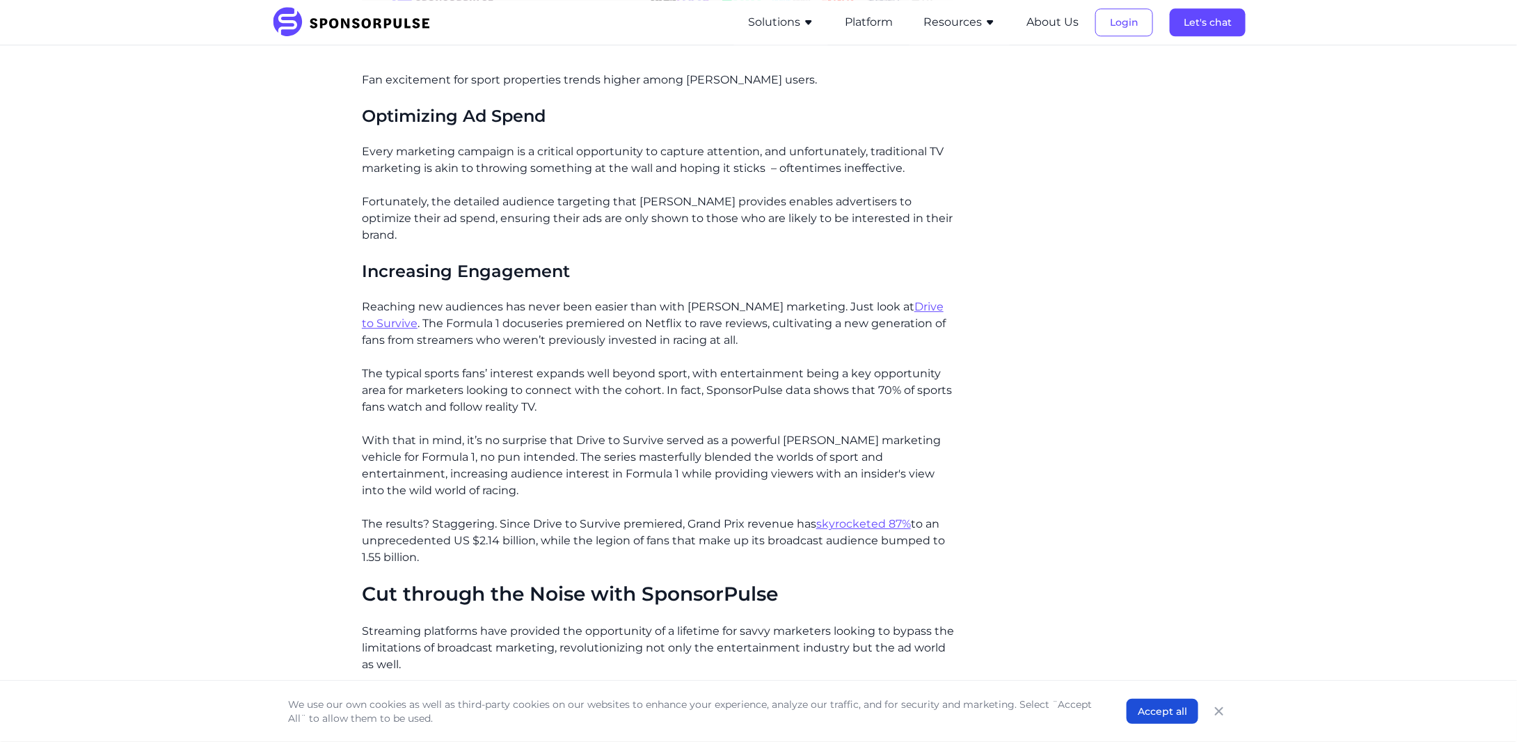
click at [363, 260] on h3 "Increasing Engagement" at bounding box center [658, 271] width 592 height 22
drag, startPoint x: 774, startPoint y: 253, endPoint x: 686, endPoint y: 504, distance: 265.7
copy div "Just look at Drive to Survive . The Formula 1 docuseries premiered on Netflix t…"
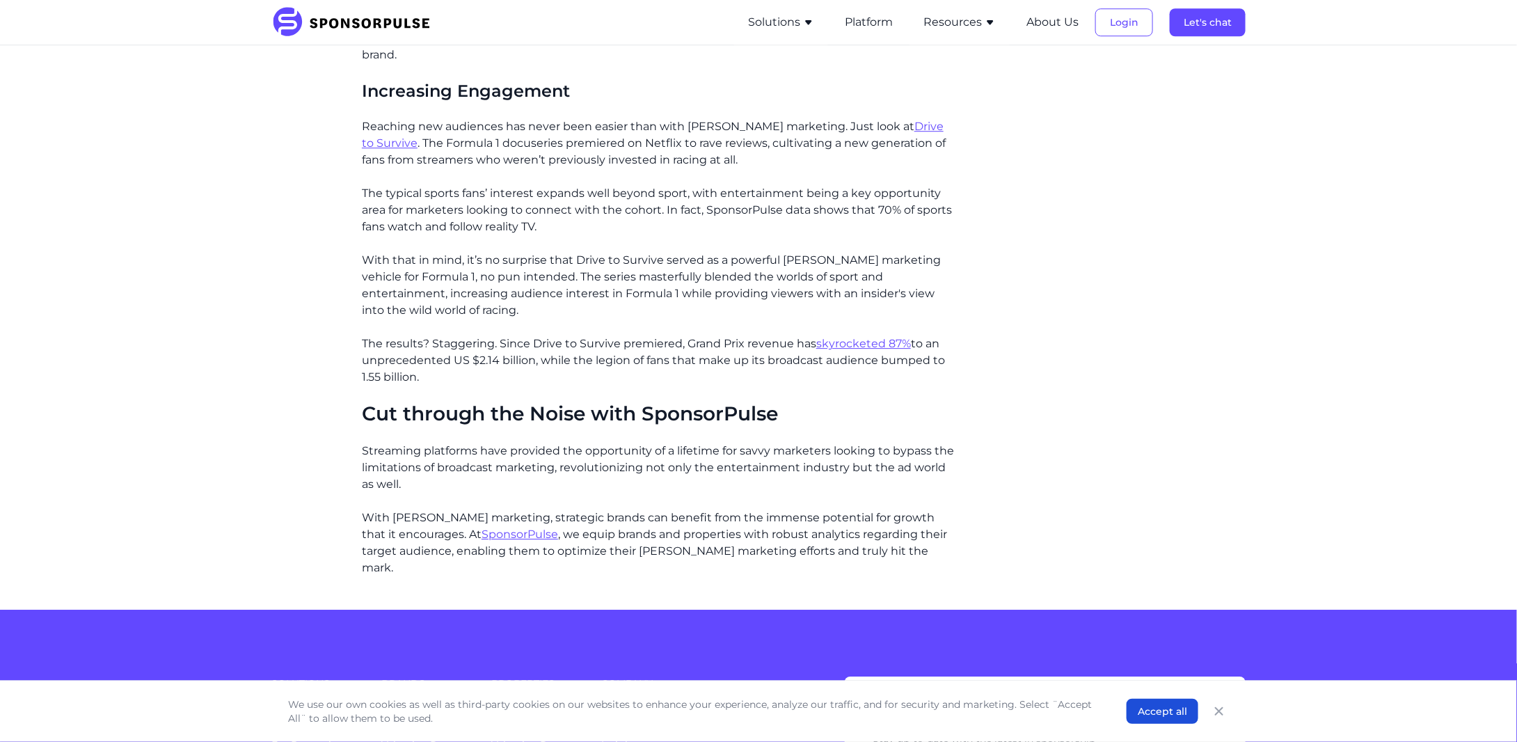
scroll to position [1995, 0]
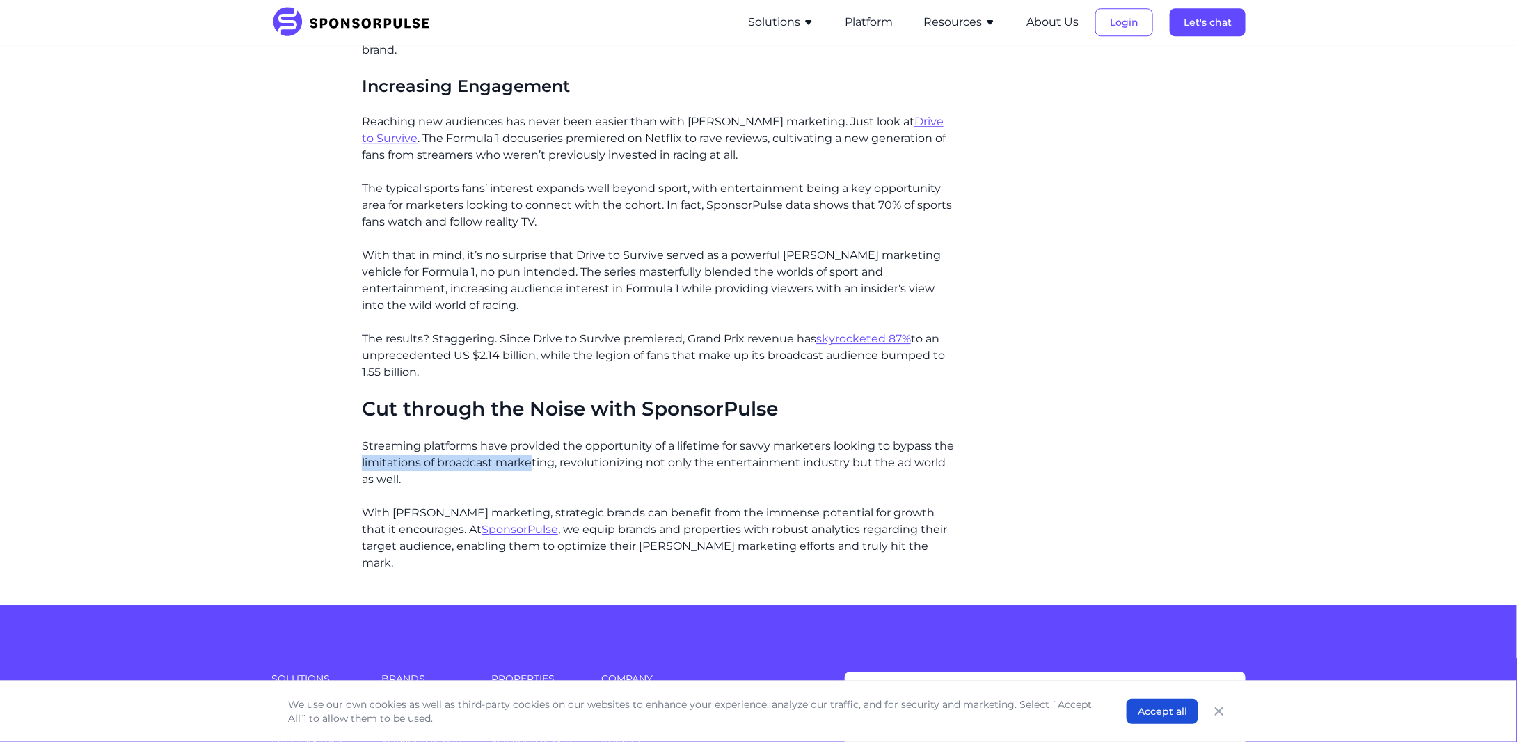
drag, startPoint x: 359, startPoint y: 403, endPoint x: 534, endPoint y: 417, distance: 175.3
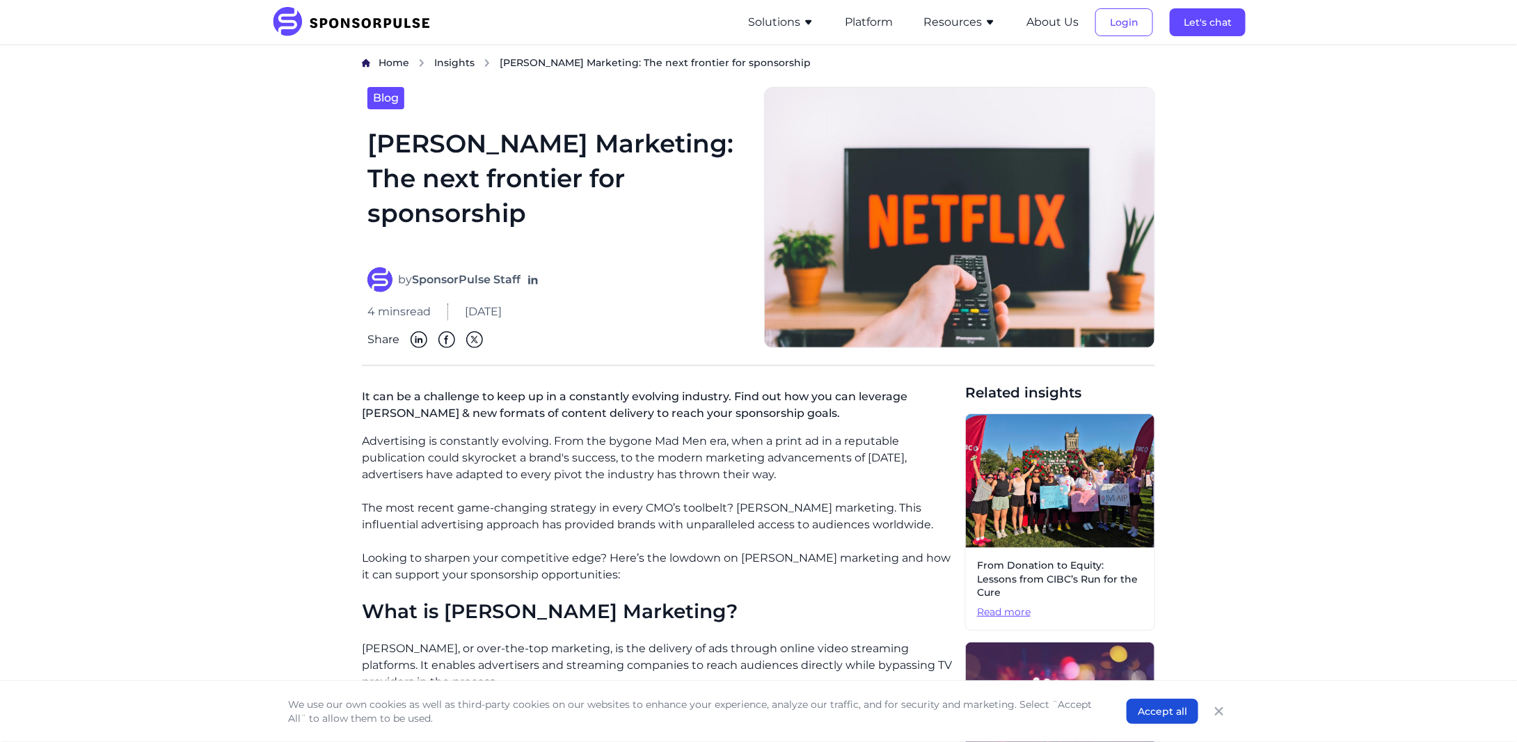
scroll to position [0, 0]
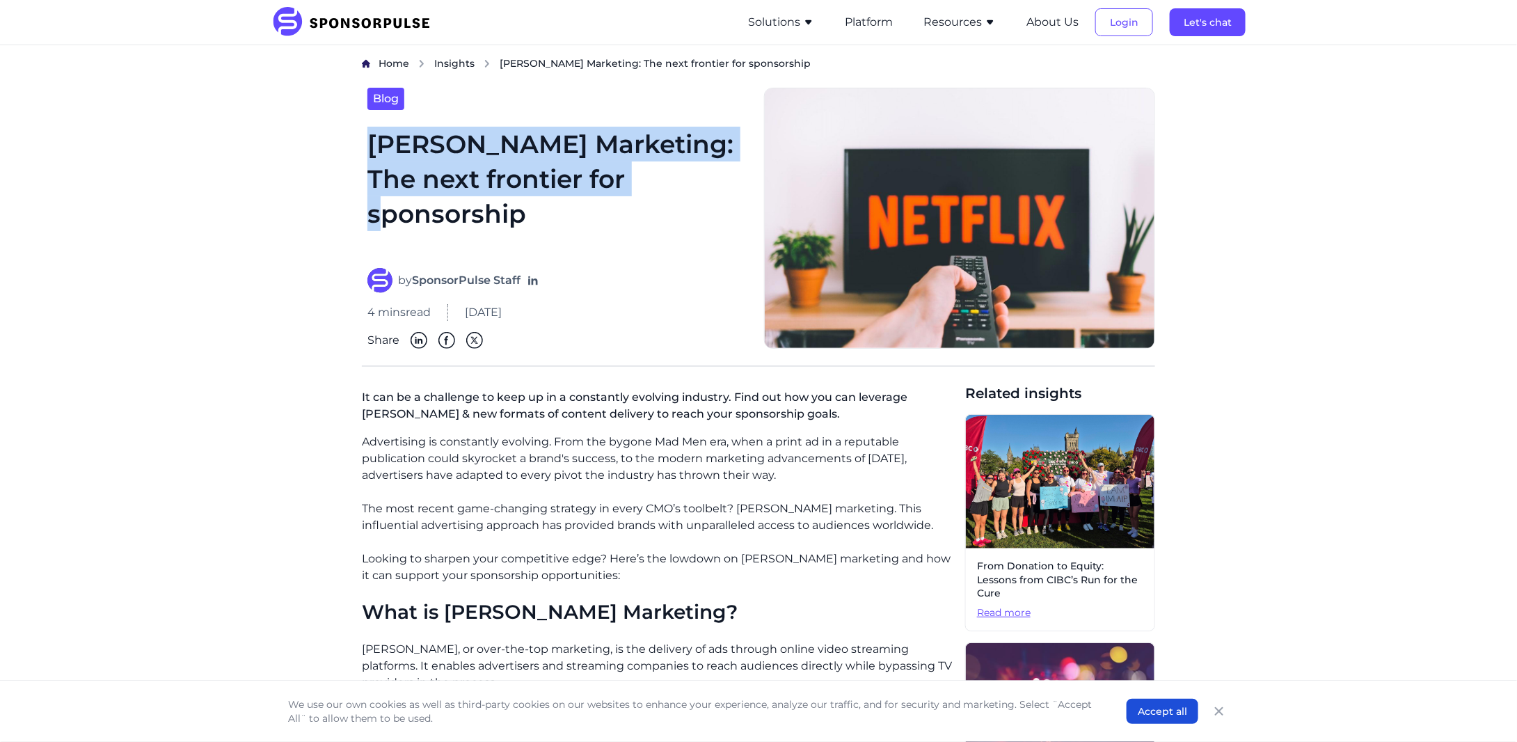
drag, startPoint x: 673, startPoint y: 189, endPoint x: 377, endPoint y: 151, distance: 298.9
click at [377, 151] on h1 "[PERSON_NAME] Marketing: The next frontier for sponsorship" at bounding box center [558, 189] width 380 height 125
copy h1 "[PERSON_NAME] Marketing: The next frontier for sponsorship"
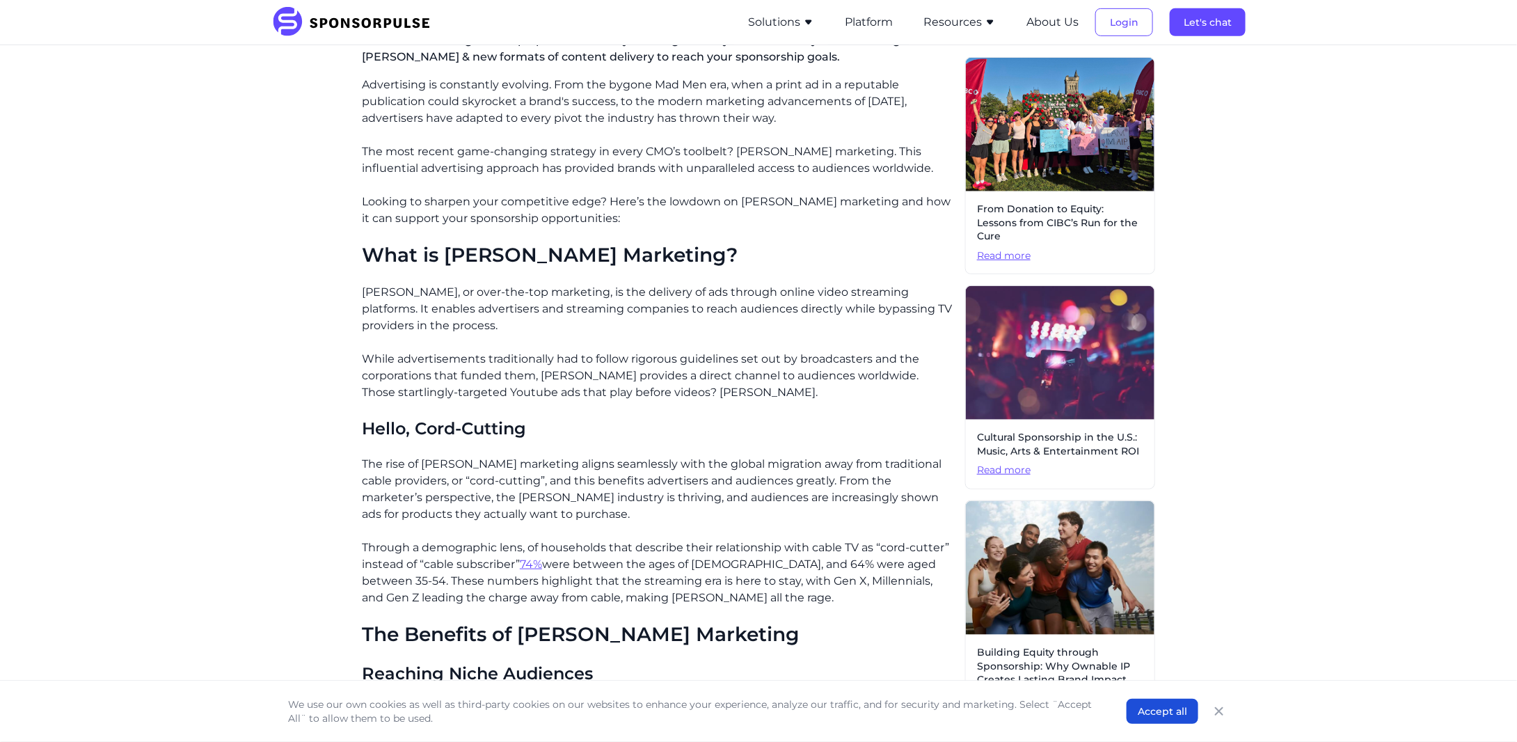
scroll to position [418, 0]
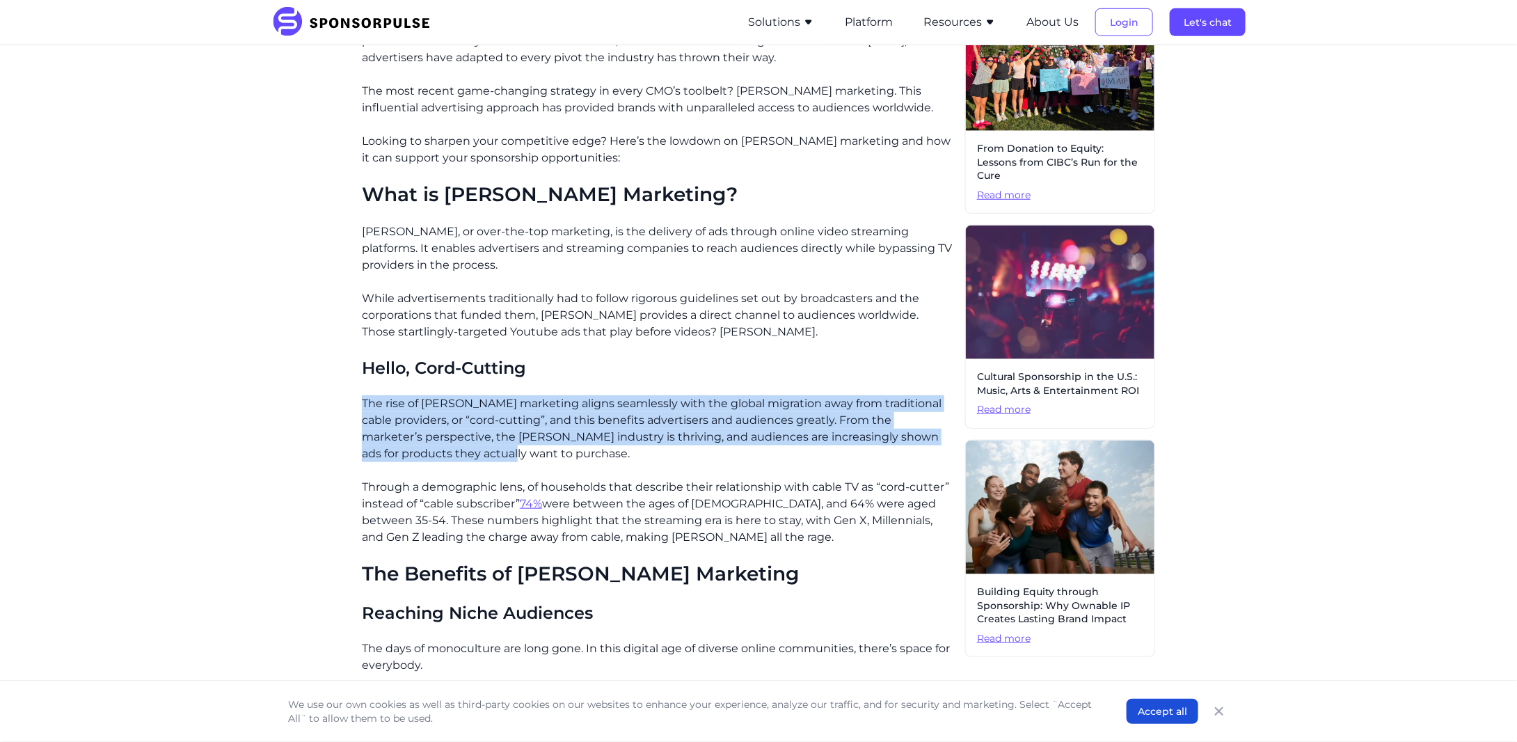
drag, startPoint x: 363, startPoint y: 403, endPoint x: 520, endPoint y: 459, distance: 166.5
click at [520, 459] on p "The rise of [PERSON_NAME] marketing aligns seamlessly with the global migration…" at bounding box center [658, 428] width 592 height 67
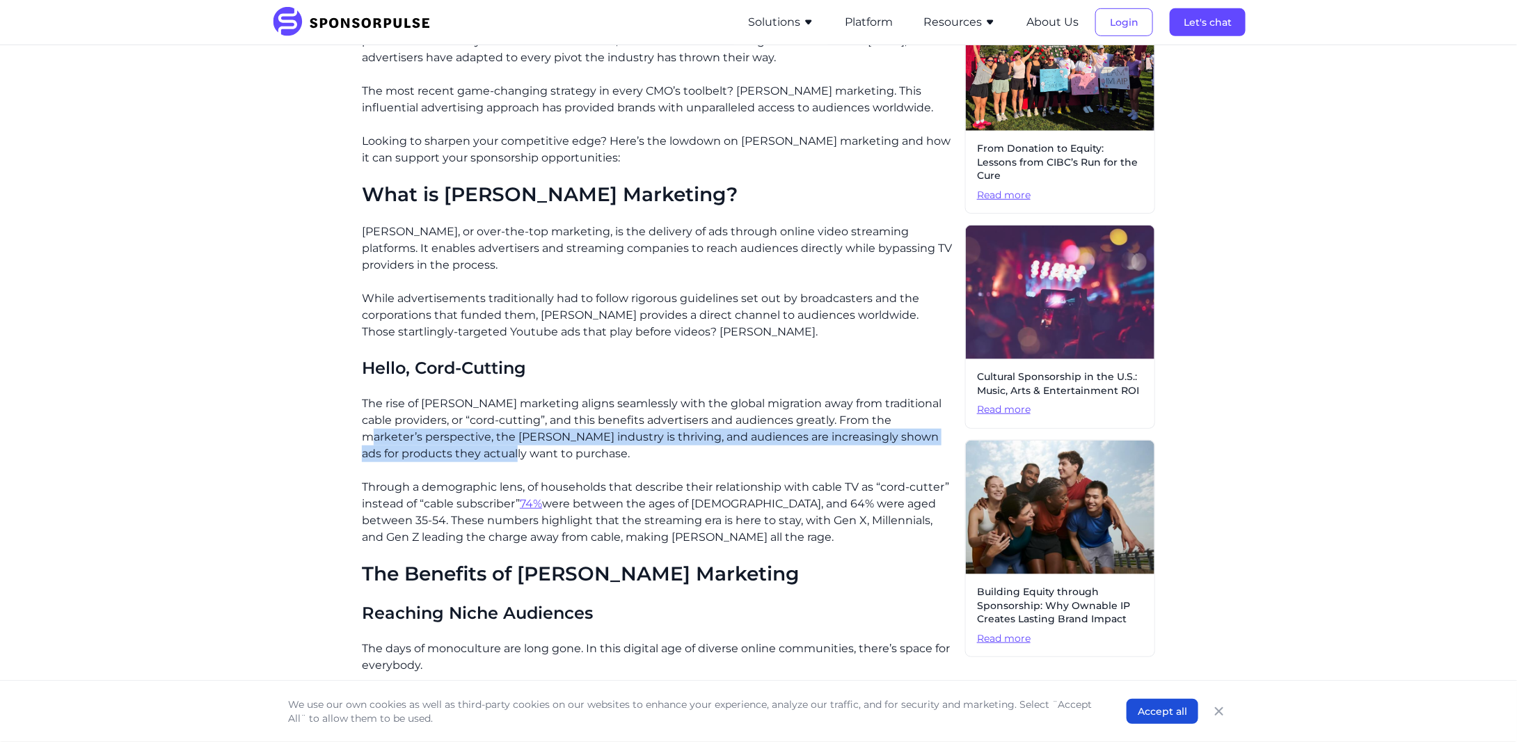
drag, startPoint x: 520, startPoint y: 459, endPoint x: 301, endPoint y: 442, distance: 219.3
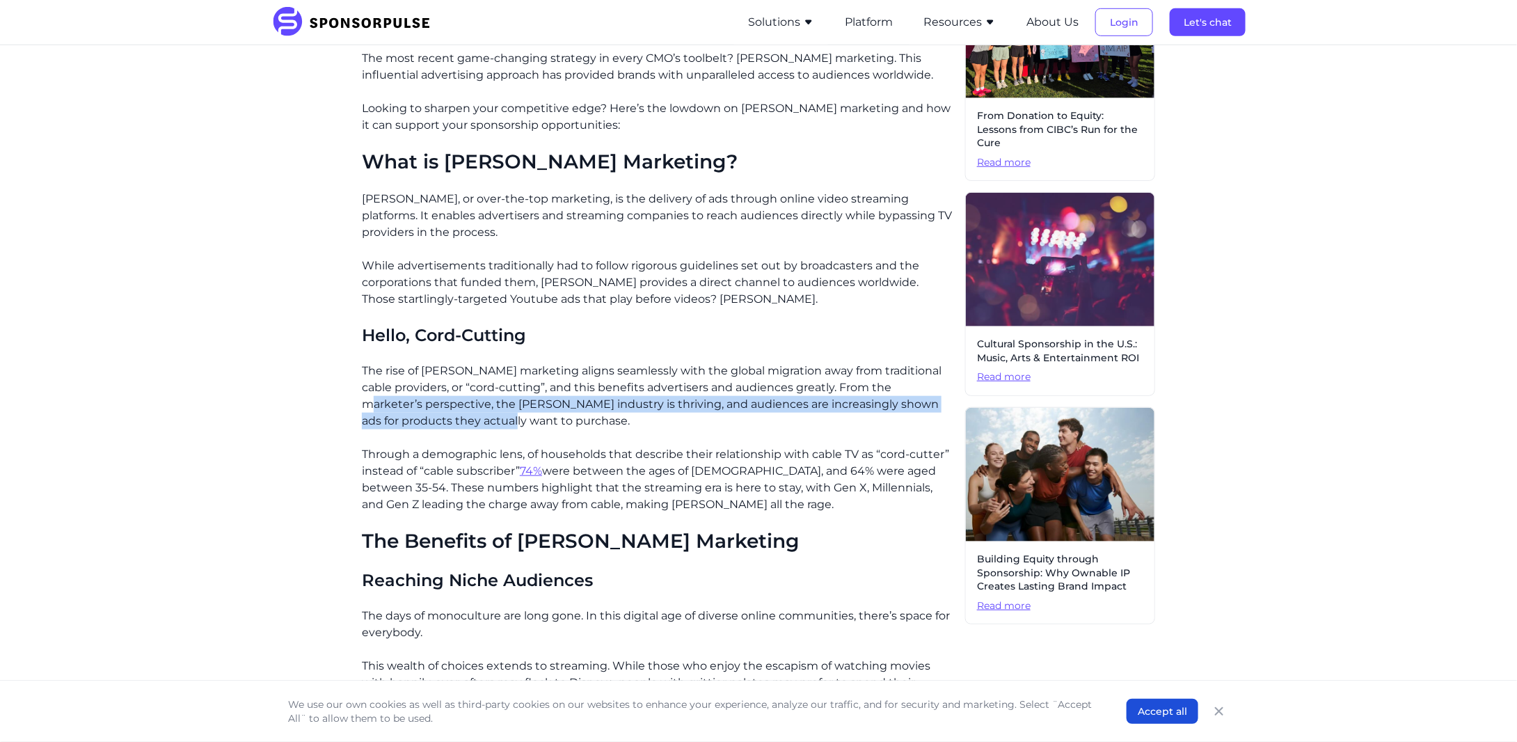
scroll to position [510, 0]
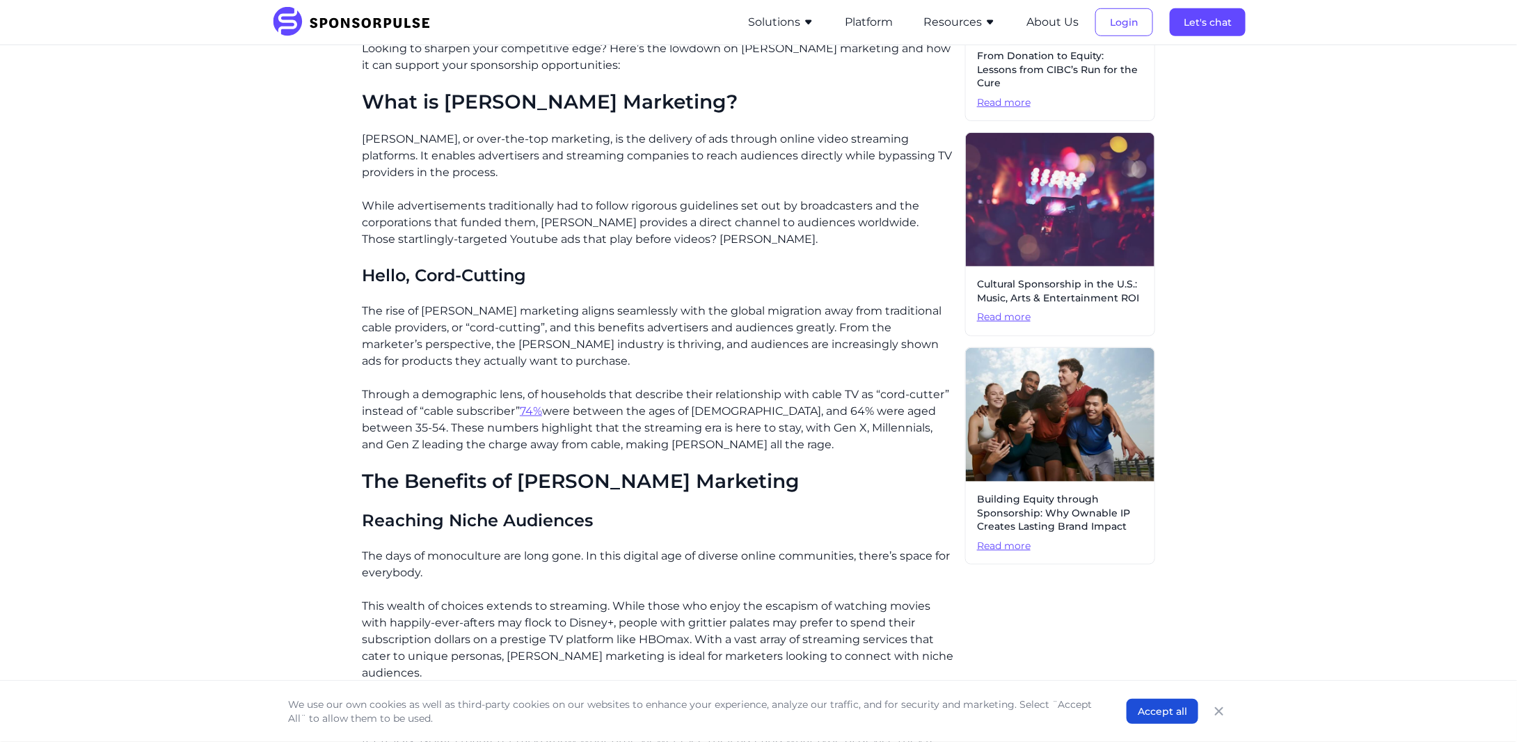
click at [365, 392] on p "Through a demographic lens, of households that describe their relationship with…" at bounding box center [658, 419] width 592 height 67
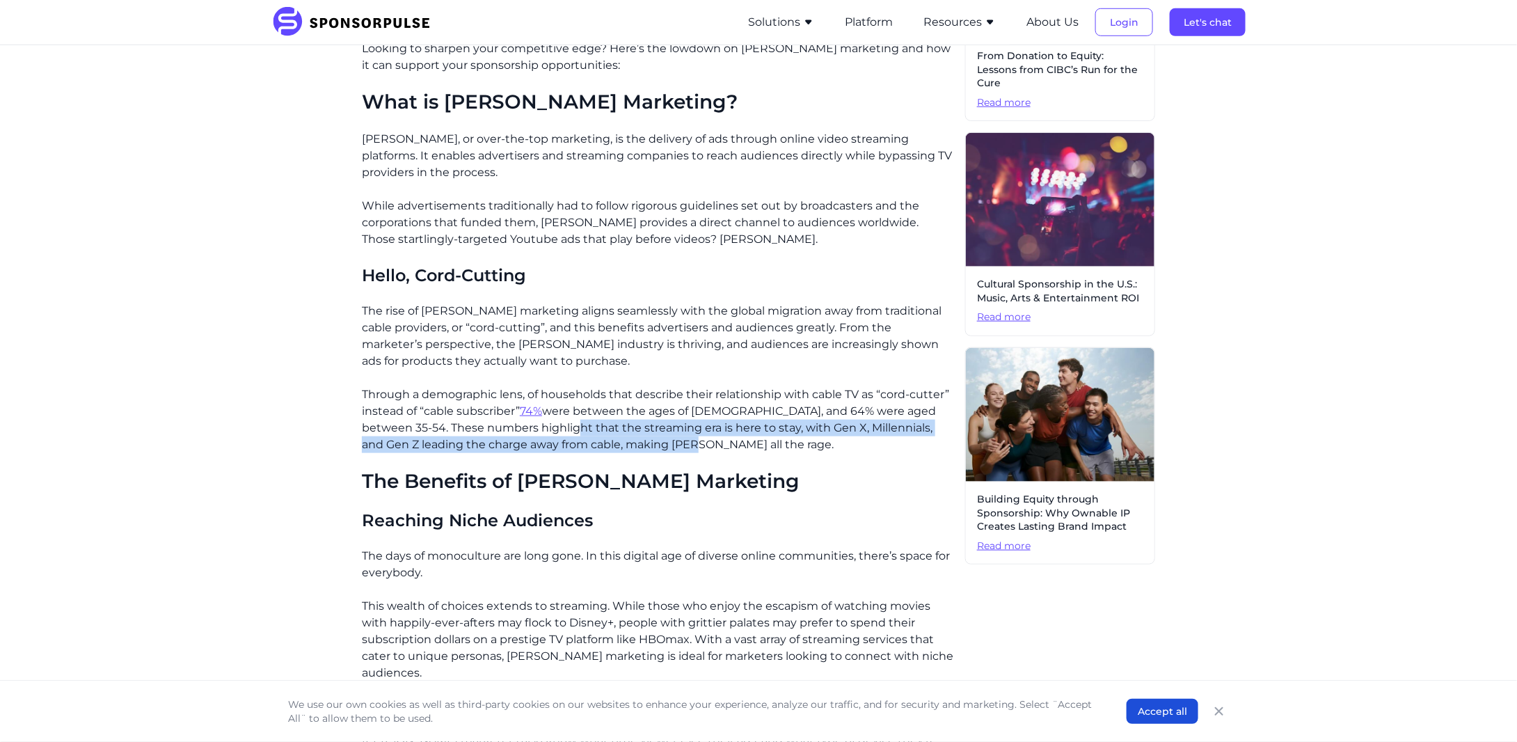
drag, startPoint x: 552, startPoint y: 427, endPoint x: 656, endPoint y: 445, distance: 105.4
click at [656, 445] on p "Through a demographic lens, of households that describe their relationship with…" at bounding box center [658, 419] width 592 height 67
copy p "streaming era is here to stay, with Gen X, Millennials, and Gen Z leading the c…"
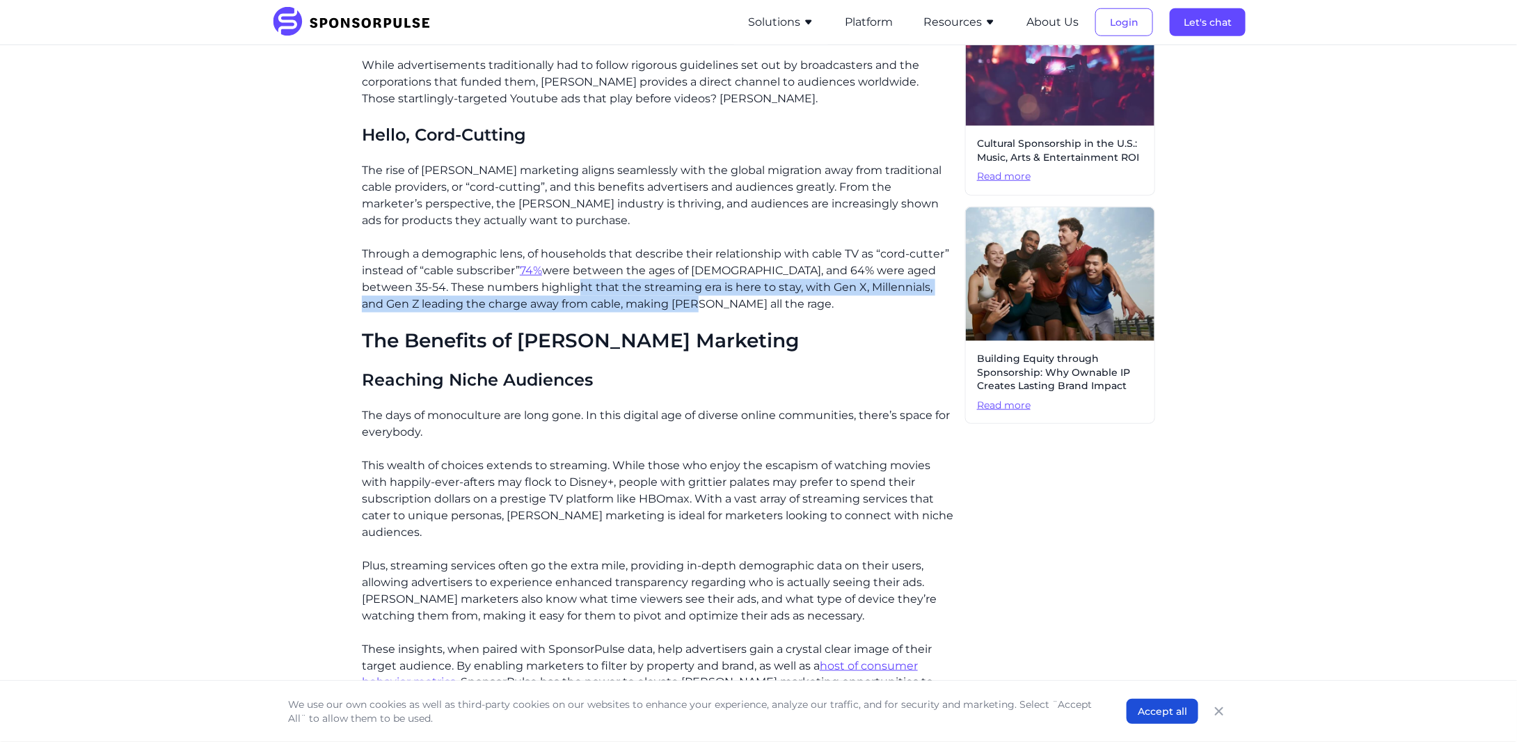
scroll to position [649, 0]
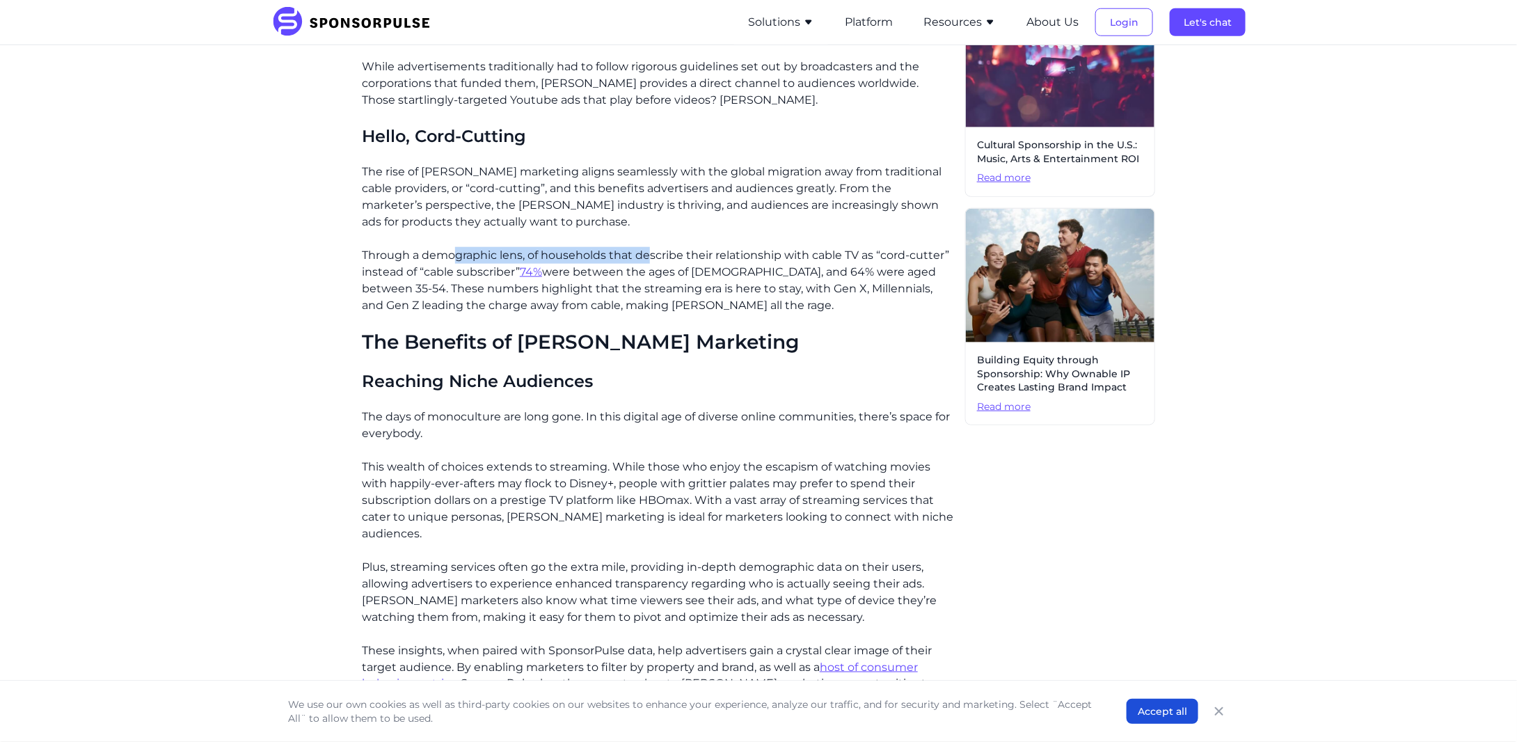
drag, startPoint x: 455, startPoint y: 253, endPoint x: 650, endPoint y: 253, distance: 195.6
click at [650, 253] on p "Through a demographic lens, of households that describe their relationship with…" at bounding box center [658, 280] width 592 height 67
click at [610, 269] on p "Through a demographic lens, of households that describe their relationship with…" at bounding box center [658, 280] width 592 height 67
drag, startPoint x: 573, startPoint y: 274, endPoint x: 832, endPoint y: 267, distance: 259.7
click at [832, 267] on p "Through a demographic lens, of households that describe their relationship with…" at bounding box center [658, 280] width 592 height 67
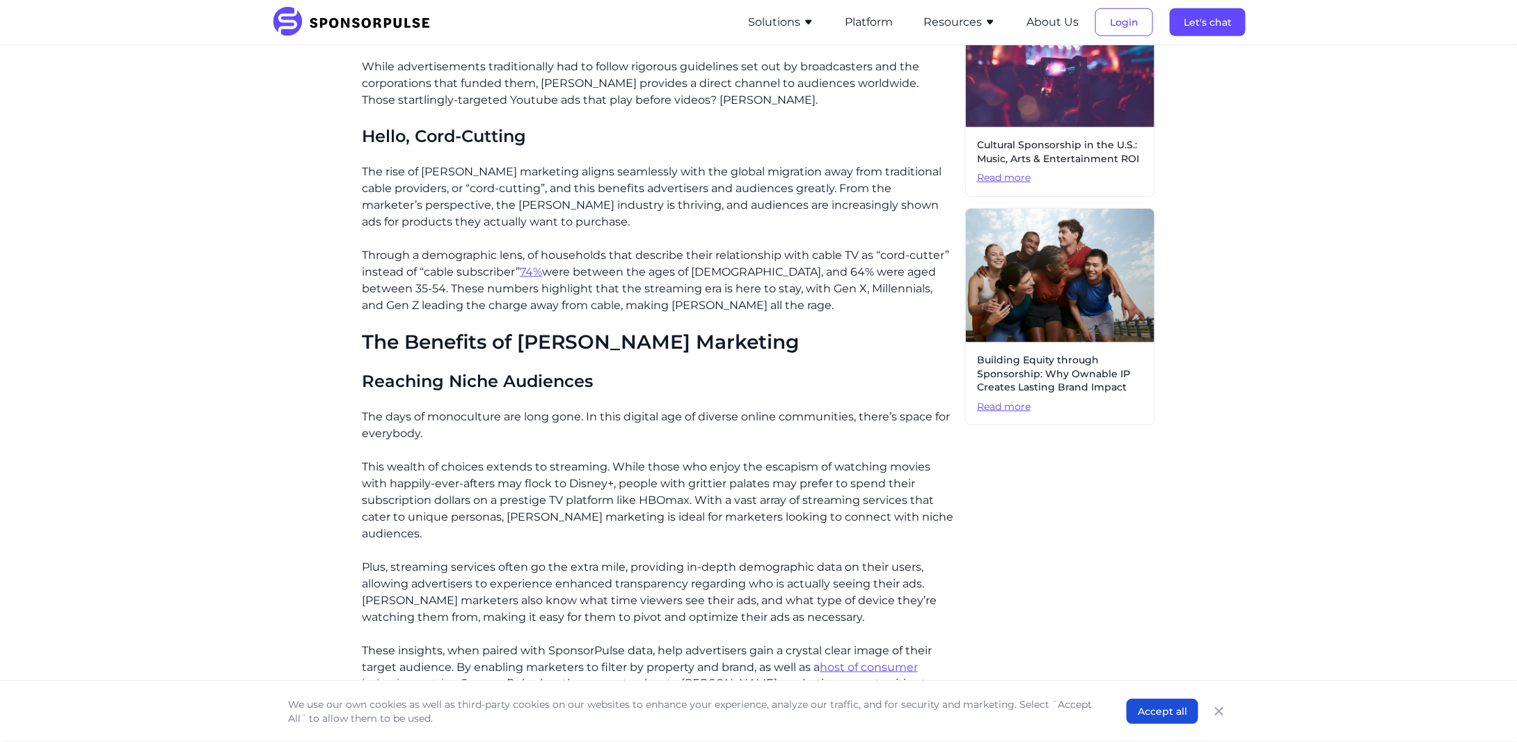
click at [689, 279] on p "Through a demographic lens, of households that describe their relationship with…" at bounding box center [658, 280] width 592 height 67
click at [536, 271] on link "74%" at bounding box center [531, 271] width 22 height 13
